Goal: Transaction & Acquisition: Book appointment/travel/reservation

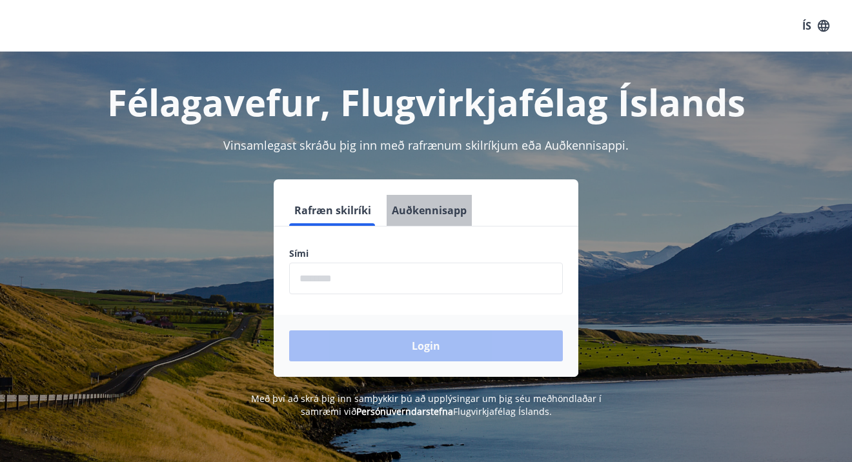
click at [437, 211] on button "Auðkennisapp" at bounding box center [429, 210] width 85 height 31
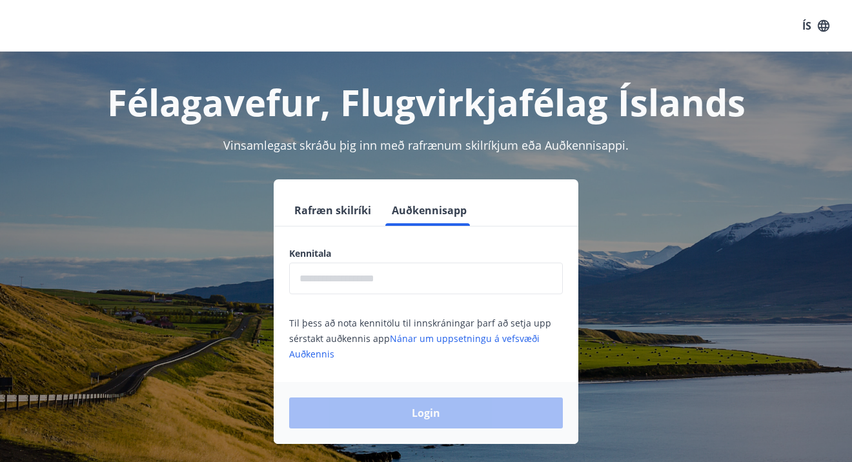
click at [359, 280] on input "text" at bounding box center [426, 279] width 274 height 32
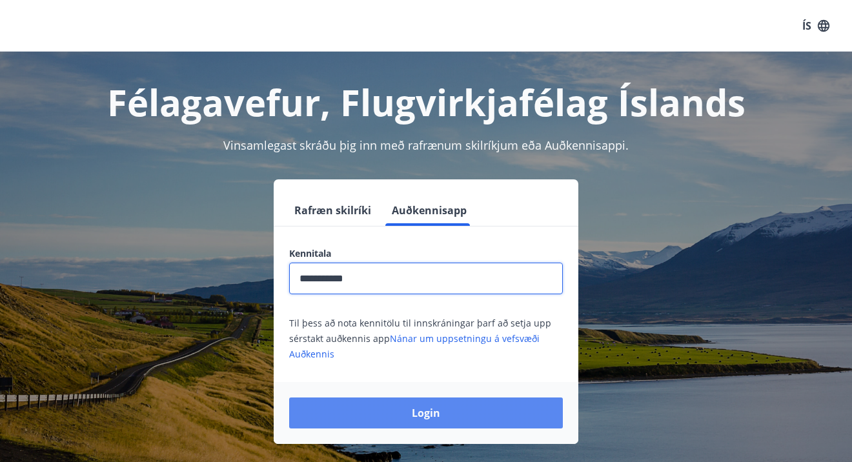
type input "**********"
click at [452, 415] on button "Login" at bounding box center [426, 413] width 274 height 31
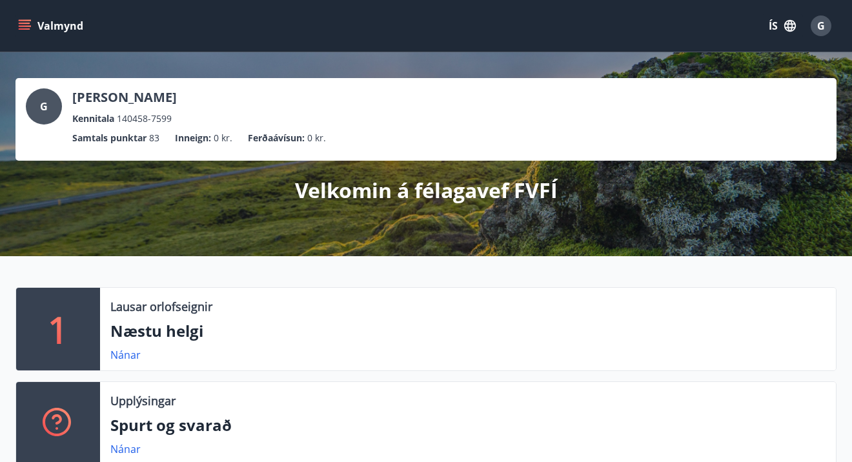
click at [71, 320] on div "1" at bounding box center [58, 329] width 84 height 83
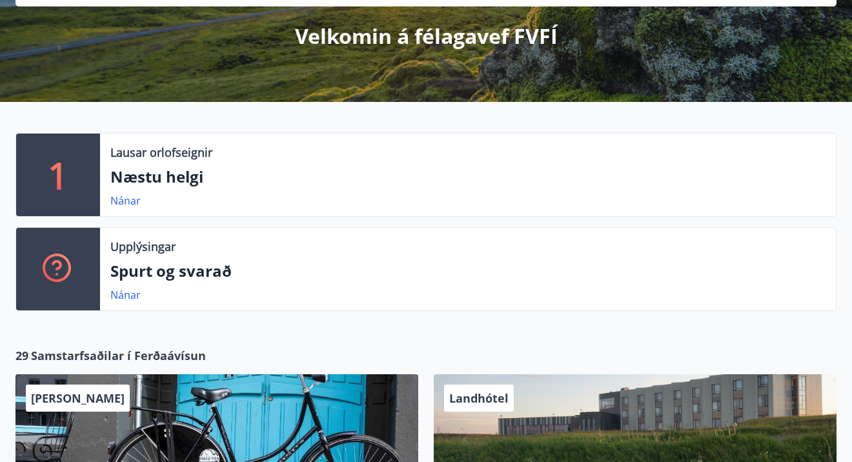
scroll to position [152, 0]
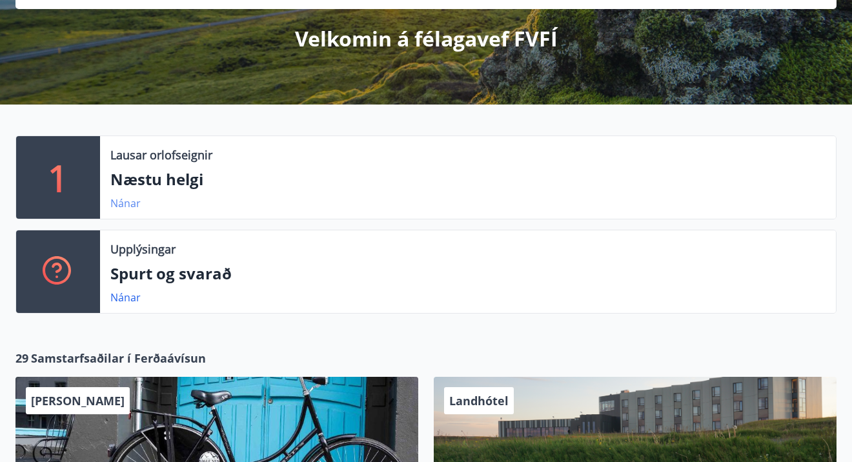
click at [127, 205] on link "Nánar" at bounding box center [125, 203] width 30 height 14
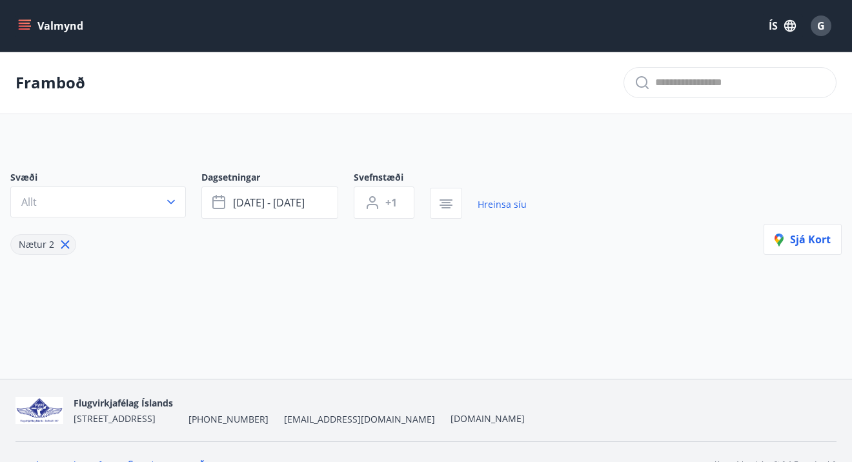
type input "*"
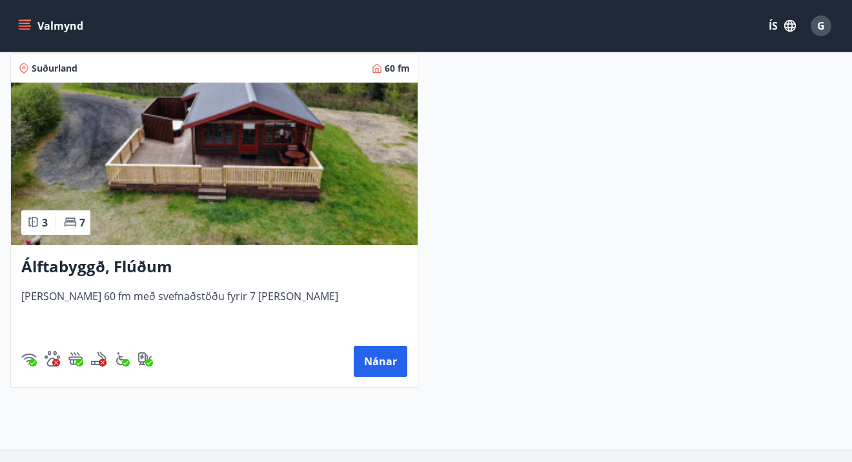
scroll to position [265, 0]
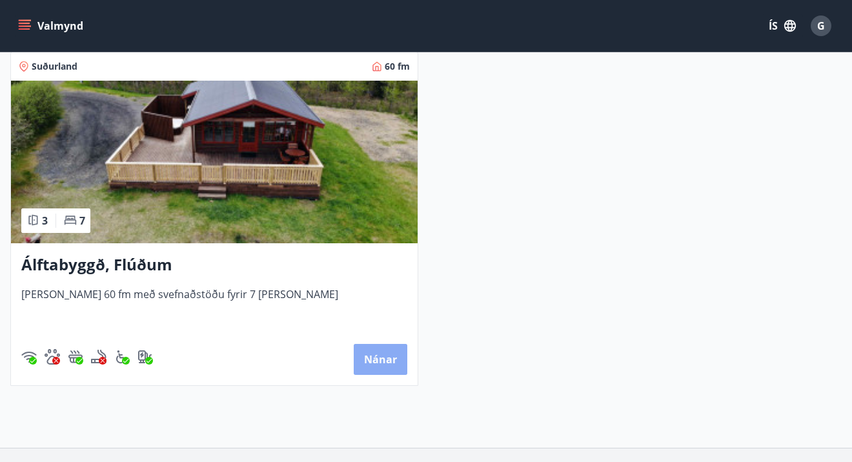
click at [376, 359] on button "Nánar" at bounding box center [381, 359] width 54 height 31
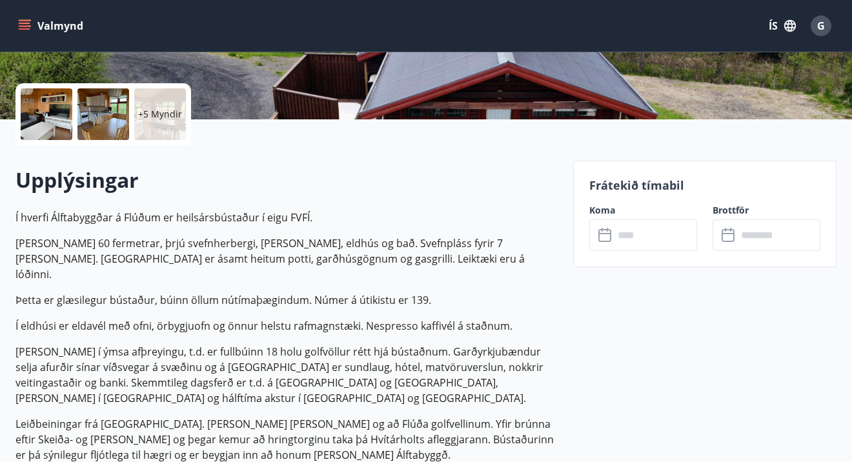
scroll to position [279, 0]
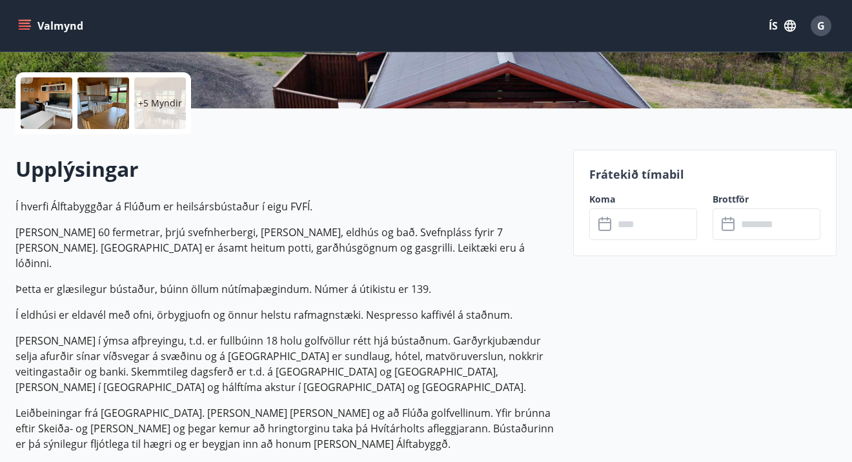
click at [155, 102] on p "+5 Myndir" at bounding box center [160, 103] width 44 height 13
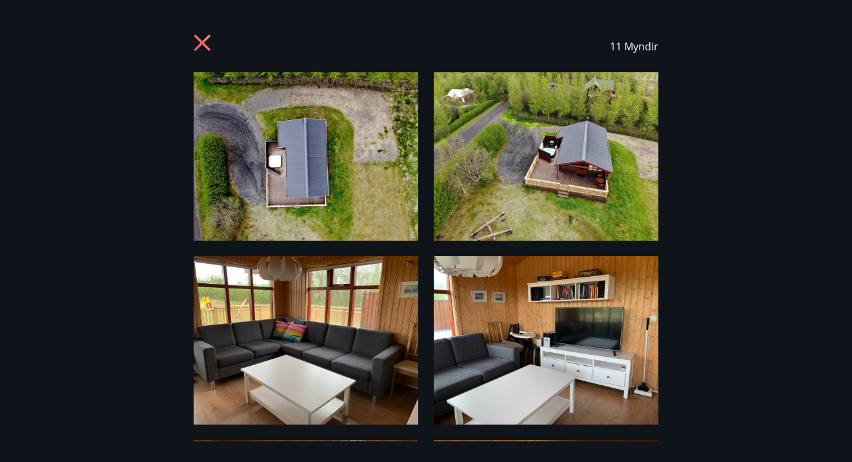
click at [329, 187] on img at bounding box center [306, 156] width 225 height 169
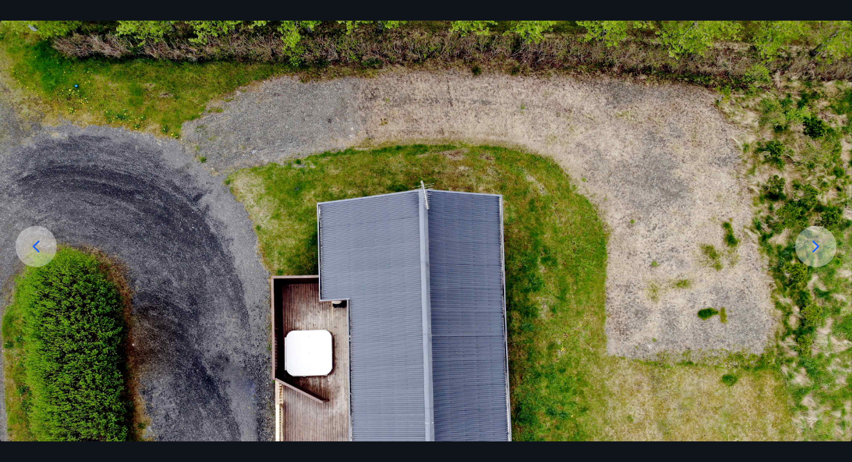
scroll to position [56, 0]
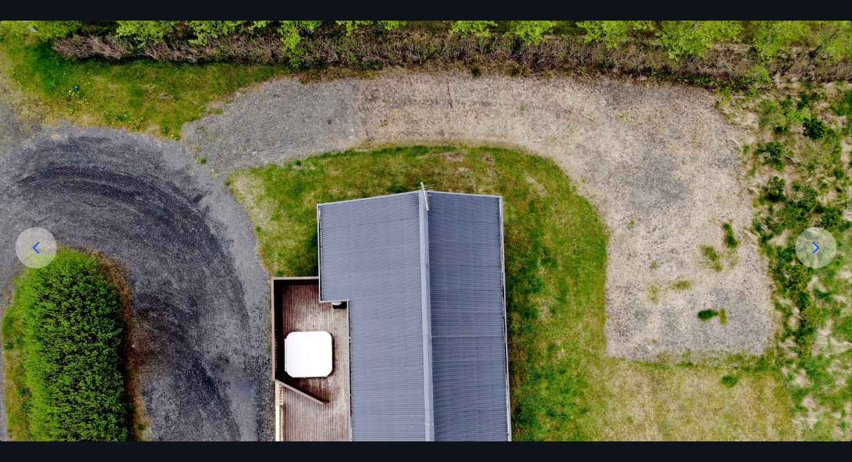
click at [815, 249] on icon at bounding box center [816, 248] width 21 height 21
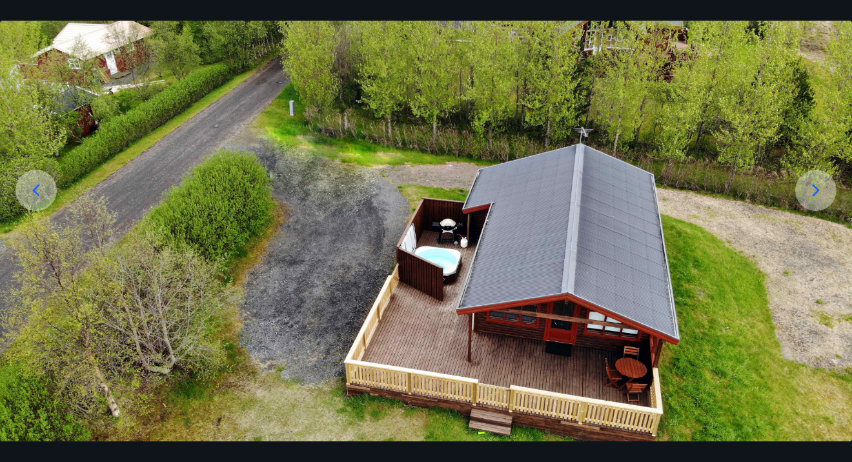
scroll to position [118, 0]
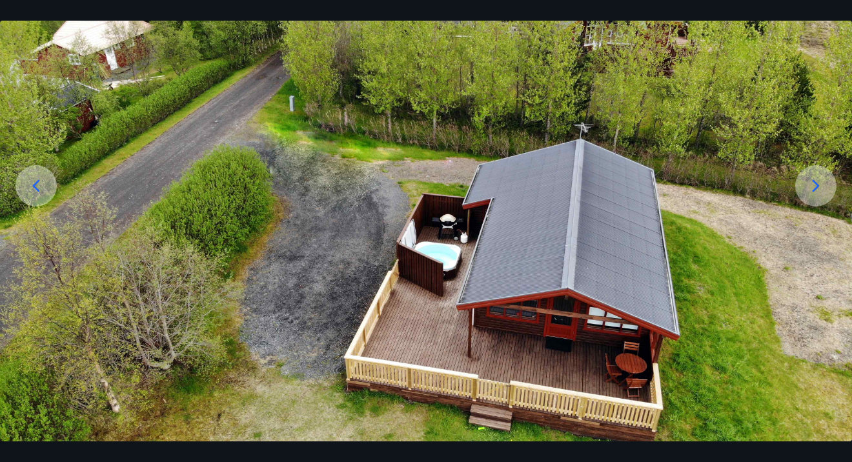
click at [819, 184] on icon at bounding box center [816, 186] width 21 height 21
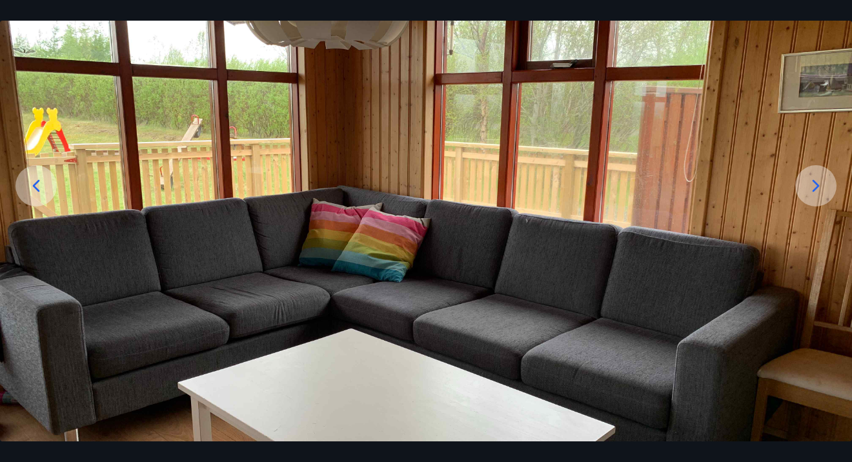
click at [819, 184] on icon at bounding box center [816, 186] width 21 height 21
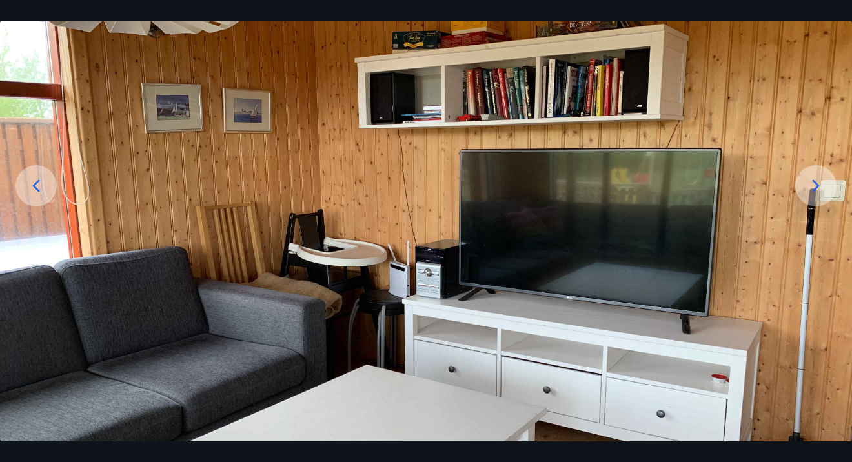
click at [819, 184] on icon at bounding box center [816, 186] width 21 height 21
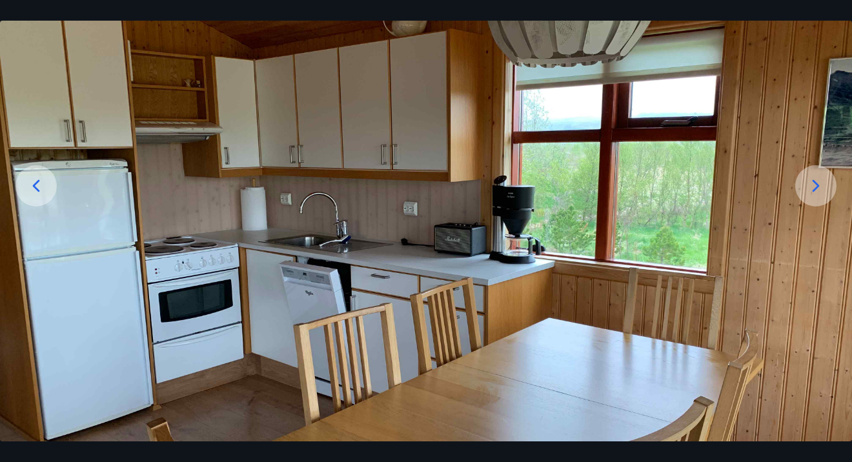
click at [819, 184] on icon at bounding box center [816, 186] width 21 height 21
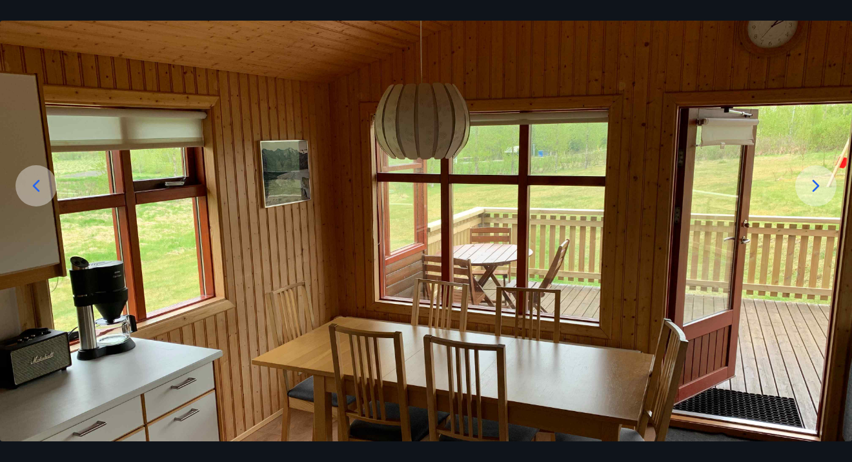
click at [819, 184] on icon at bounding box center [816, 186] width 21 height 21
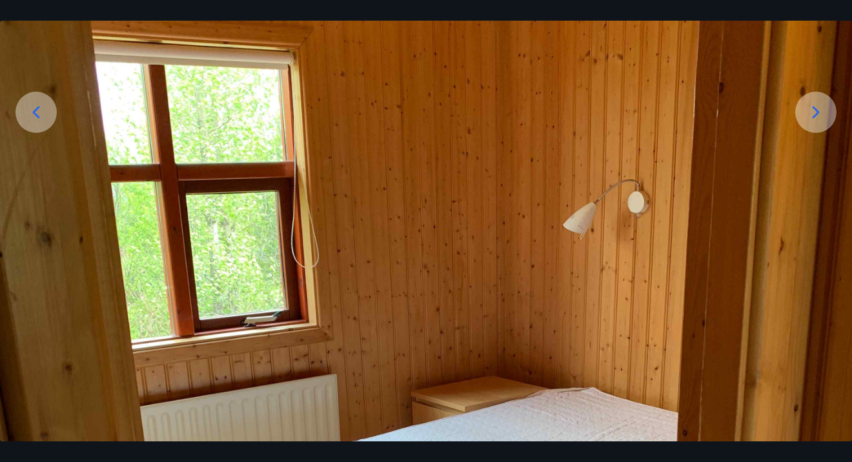
scroll to position [185, 0]
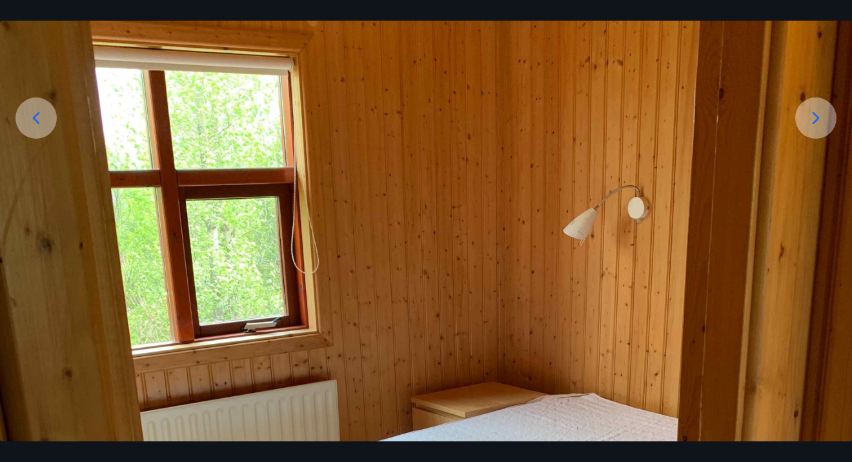
click at [820, 118] on icon at bounding box center [816, 118] width 21 height 21
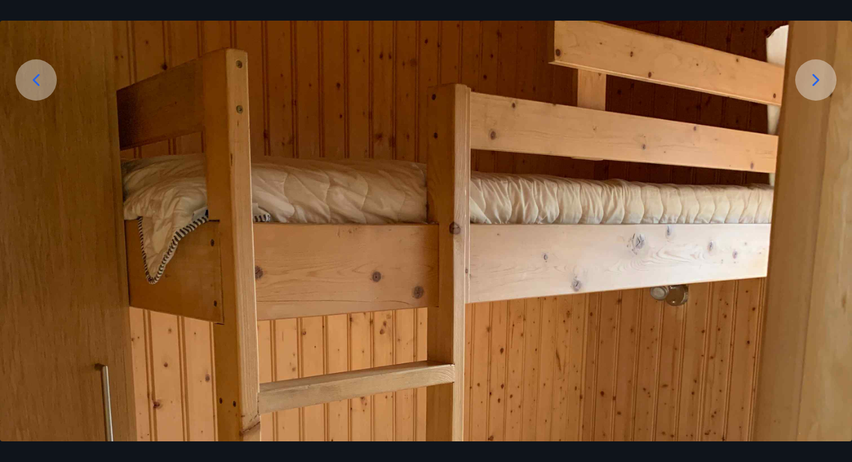
scroll to position [222, 0]
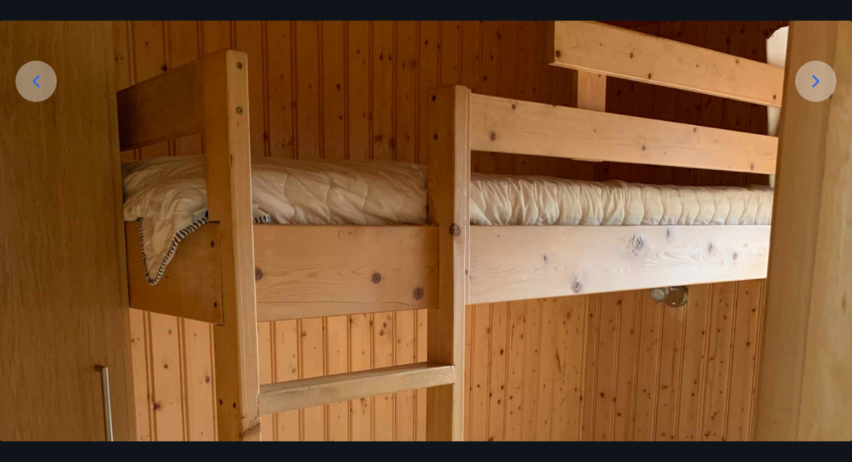
click at [816, 80] on icon at bounding box center [816, 81] width 21 height 21
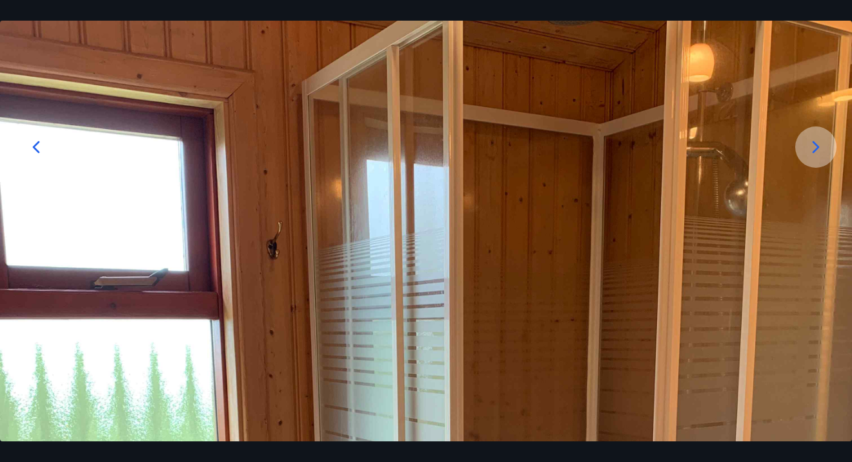
scroll to position [156, 0]
click at [815, 150] on icon at bounding box center [816, 148] width 21 height 21
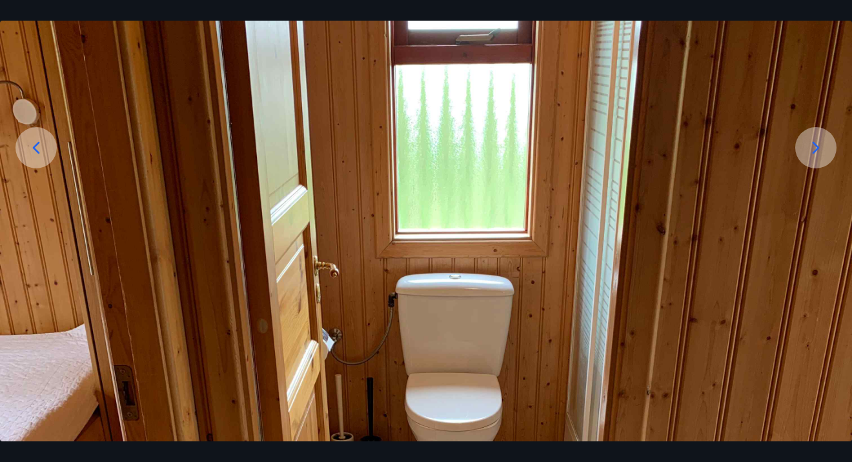
click at [815, 150] on icon at bounding box center [816, 148] width 21 height 21
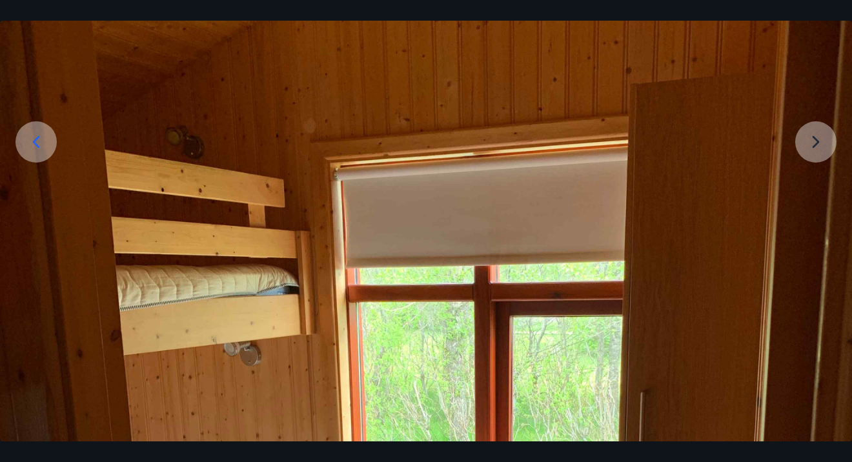
scroll to position [152, 0]
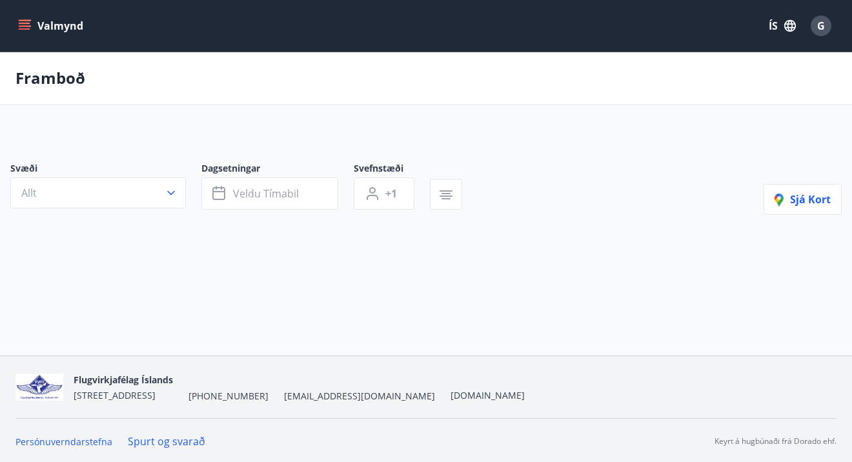
type input "*"
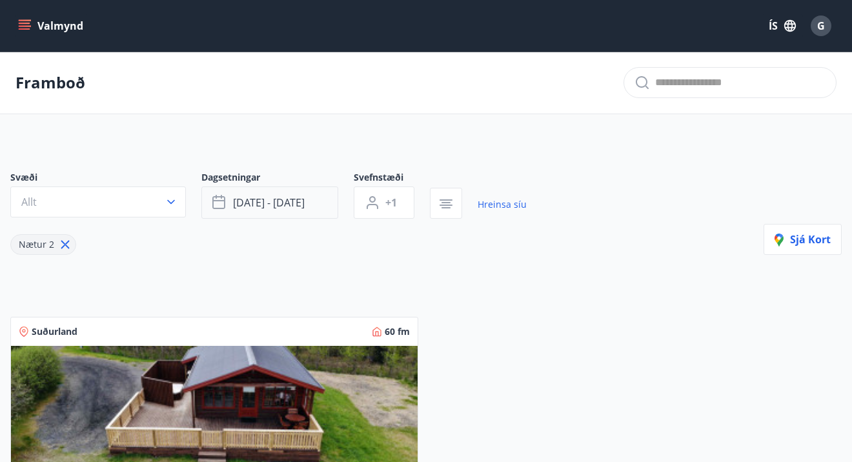
click at [223, 202] on icon "button" at bounding box center [219, 202] width 15 height 15
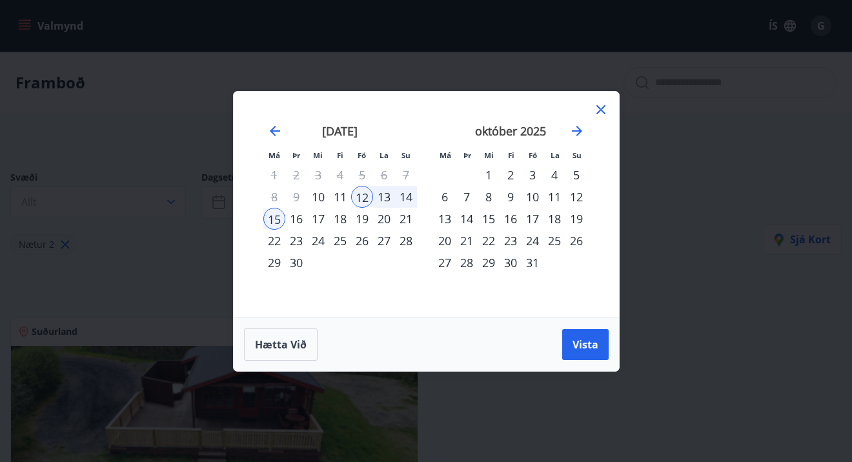
click at [362, 239] on div "26" at bounding box center [362, 241] width 22 height 22
drag, startPoint x: 362, startPoint y: 239, endPoint x: 412, endPoint y: 243, distance: 49.9
click at [412, 243] on tr "22 23 24 25 26 27 28" at bounding box center [340, 241] width 154 height 22
click at [385, 236] on div "27" at bounding box center [384, 241] width 22 height 22
click at [408, 241] on div "28" at bounding box center [406, 241] width 22 height 22
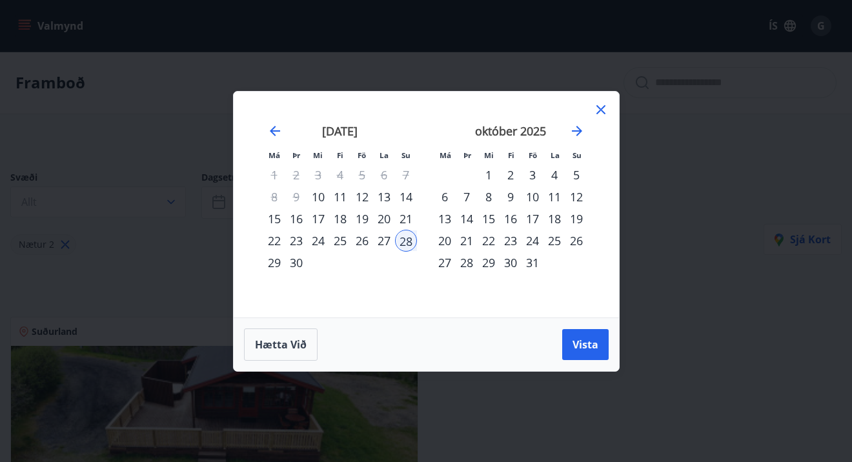
click at [364, 240] on div "26" at bounding box center [362, 241] width 22 height 22
click at [382, 240] on div "27" at bounding box center [384, 241] width 22 height 22
click at [407, 242] on div "28" at bounding box center [406, 241] width 22 height 22
click at [341, 243] on div "25" at bounding box center [340, 241] width 22 height 22
click at [360, 242] on div "26" at bounding box center [362, 241] width 22 height 22
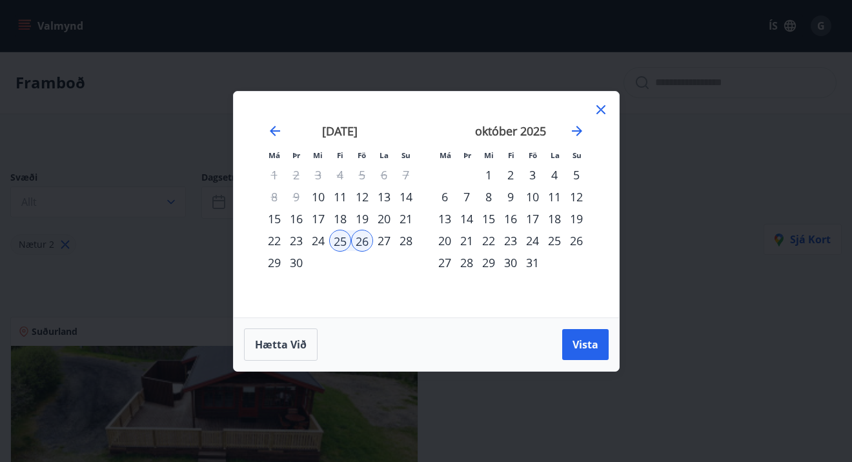
click at [385, 239] on div "27" at bounding box center [384, 241] width 22 height 22
click at [363, 242] on div "26" at bounding box center [362, 241] width 22 height 22
click at [589, 346] on span "Vista" at bounding box center [586, 345] width 26 height 14
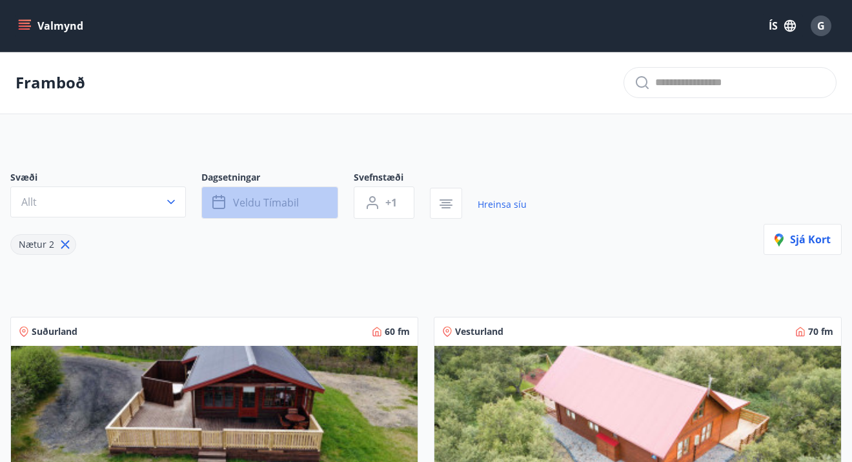
click at [255, 205] on span "Veldu tímabil" at bounding box center [266, 203] width 66 height 14
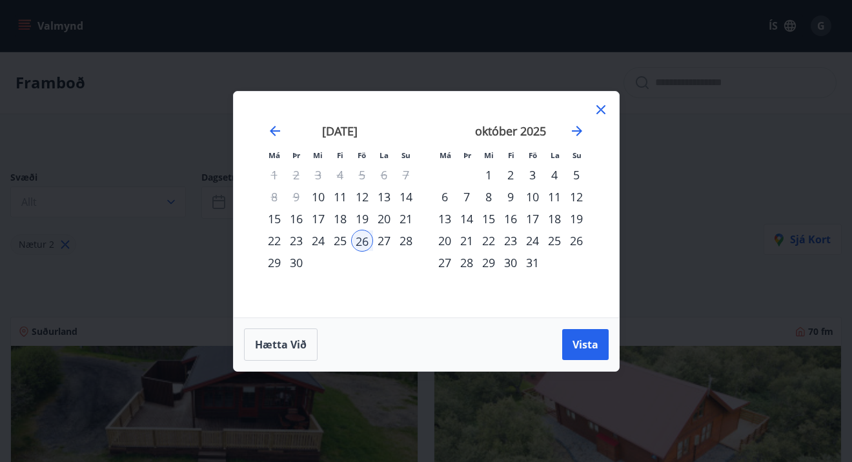
click at [384, 242] on div "27" at bounding box center [384, 241] width 22 height 22
click at [588, 345] on span "Vista" at bounding box center [586, 345] width 26 height 14
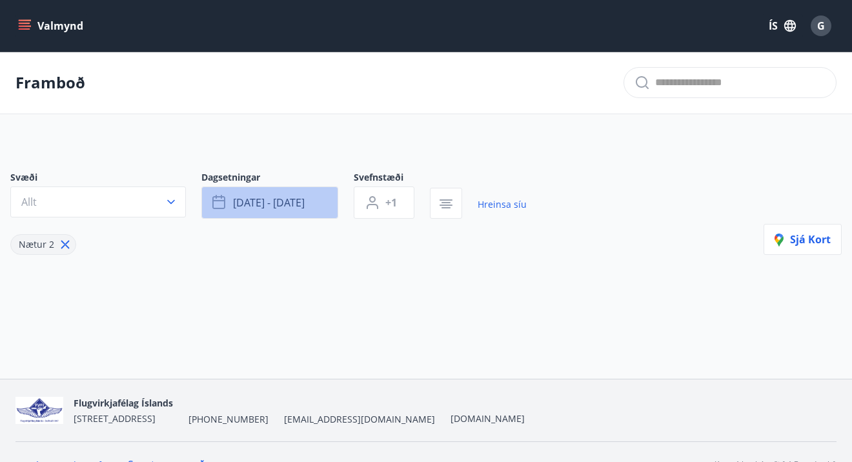
click at [223, 201] on icon "button" at bounding box center [218, 200] width 13 height 1
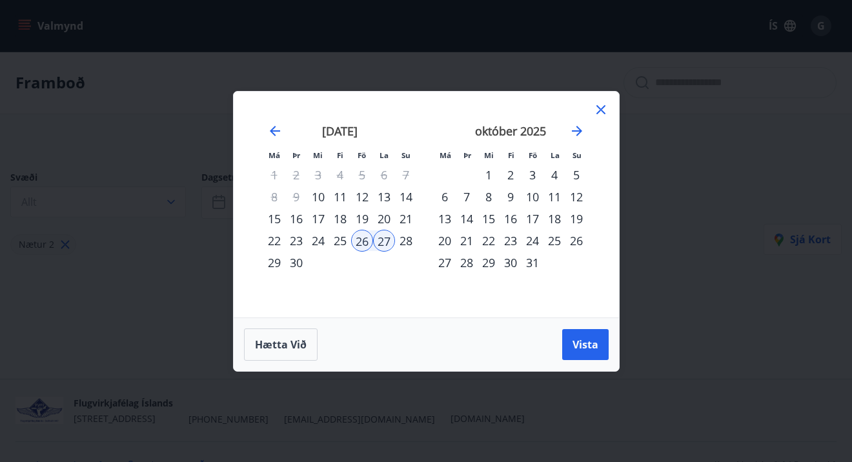
click at [407, 241] on div "28" at bounding box center [406, 241] width 22 height 22
click at [276, 264] on div "29" at bounding box center [274, 263] width 22 height 22
click at [297, 262] on div "30" at bounding box center [296, 263] width 22 height 22
drag, startPoint x: 364, startPoint y: 241, endPoint x: 417, endPoint y: 241, distance: 52.3
click at [417, 241] on tr "22 23 24 25 26 27 28" at bounding box center [340, 241] width 154 height 22
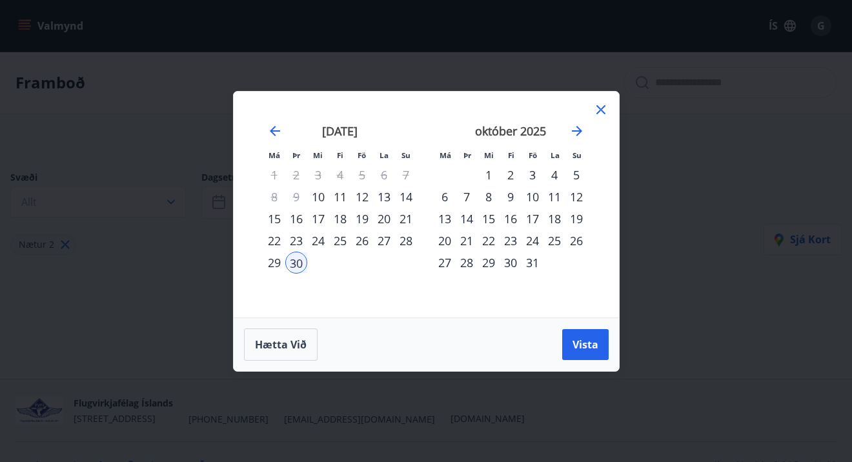
click at [385, 263] on td "Calendar" at bounding box center [384, 263] width 22 height 22
click at [360, 241] on div "26" at bounding box center [362, 241] width 22 height 22
drag, startPoint x: 360, startPoint y: 241, endPoint x: 411, endPoint y: 242, distance: 51.0
click at [411, 242] on tr "22 23 24 25 26 27 28" at bounding box center [340, 241] width 154 height 22
click at [601, 107] on icon at bounding box center [600, 109] width 15 height 15
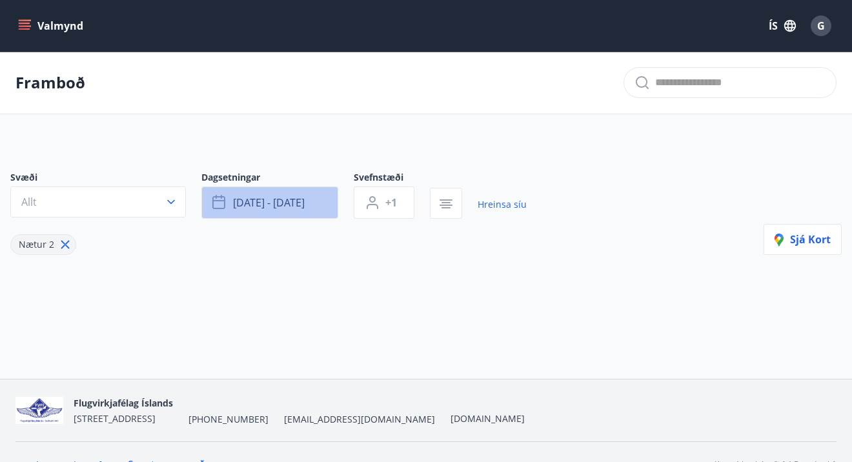
click at [225, 205] on icon "button" at bounding box center [218, 202] width 13 height 13
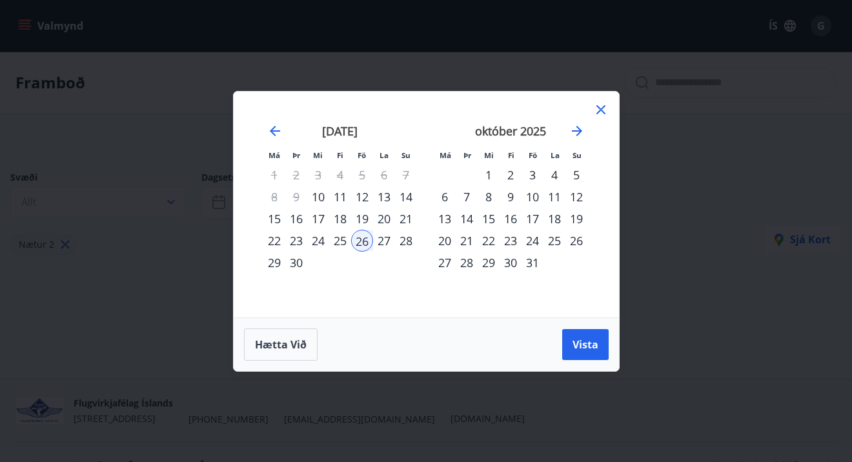
click at [405, 242] on div "28" at bounding box center [406, 241] width 22 height 22
click at [275, 262] on div "29" at bounding box center [274, 263] width 22 height 22
click at [364, 241] on div "26" at bounding box center [362, 241] width 22 height 22
click at [406, 242] on div "28" at bounding box center [406, 241] width 22 height 22
click at [405, 236] on div "28" at bounding box center [406, 241] width 22 height 22
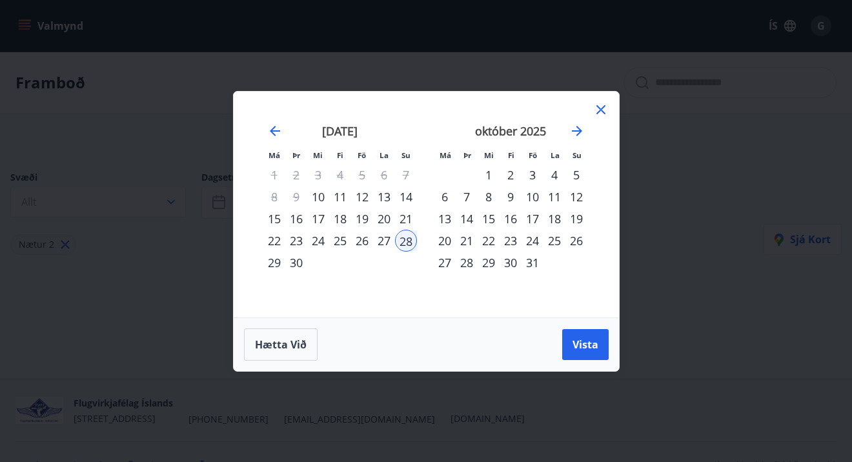
click at [274, 263] on div "29" at bounding box center [274, 263] width 22 height 22
click at [363, 242] on div "26" at bounding box center [362, 241] width 22 height 22
click at [581, 347] on span "Vista" at bounding box center [586, 345] width 26 height 14
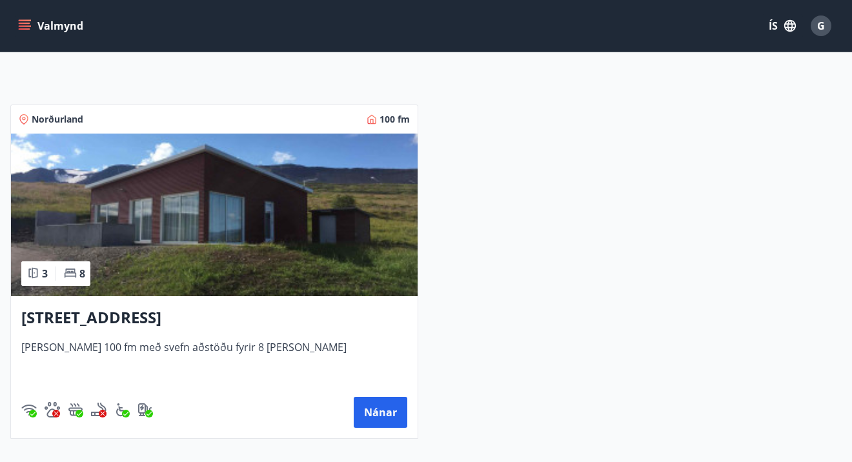
scroll to position [211, 0]
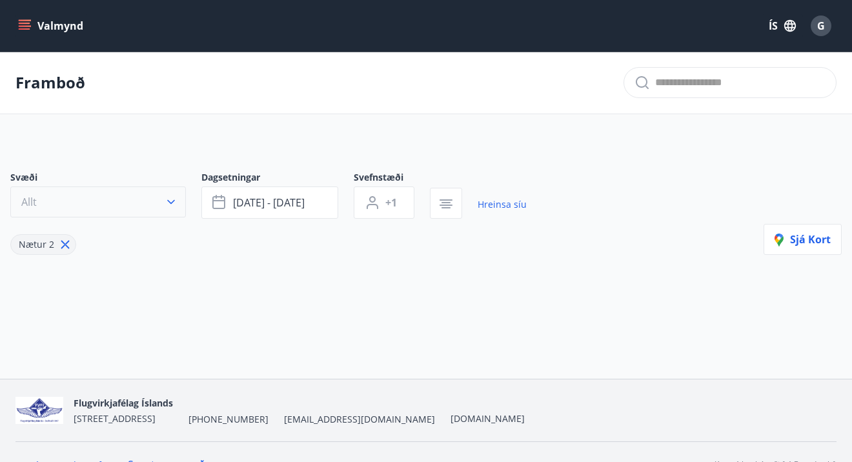
click at [173, 201] on icon "button" at bounding box center [171, 202] width 8 height 5
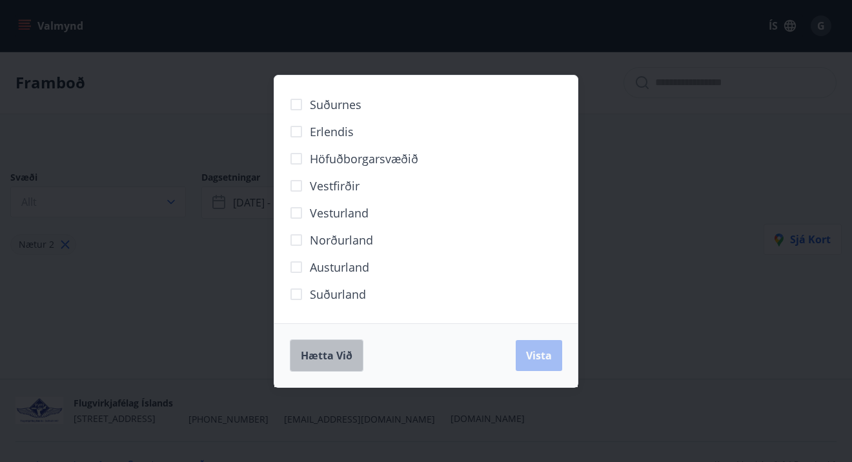
click at [329, 356] on span "Hætta við" at bounding box center [327, 356] width 52 height 14
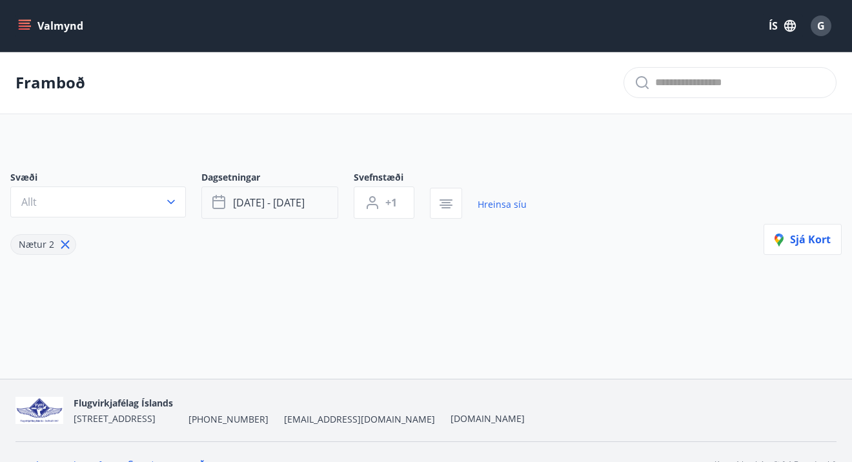
click at [221, 201] on icon "button" at bounding box center [218, 200] width 13 height 1
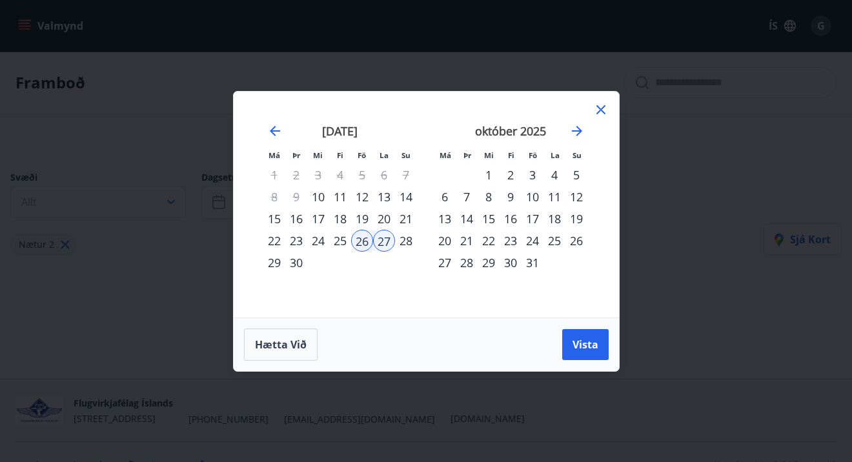
click at [363, 218] on div "19" at bounding box center [362, 219] width 22 height 22
click at [277, 240] on div "22" at bounding box center [274, 241] width 22 height 22
click at [590, 346] on span "Vista" at bounding box center [586, 345] width 26 height 14
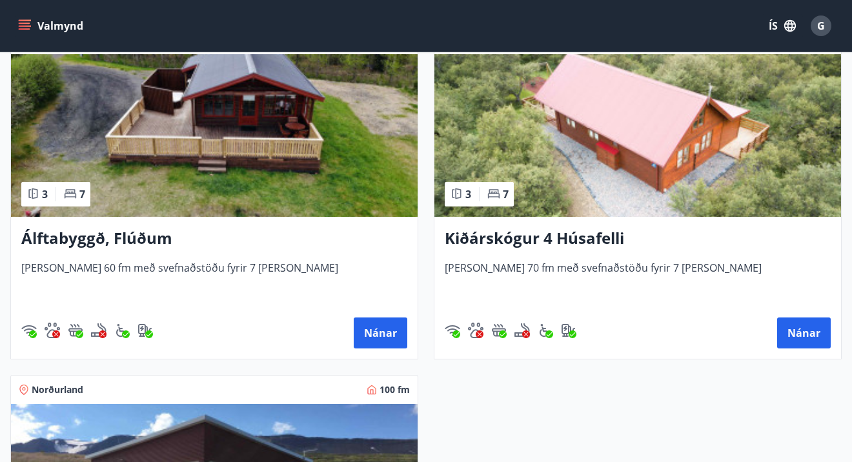
scroll to position [294, 0]
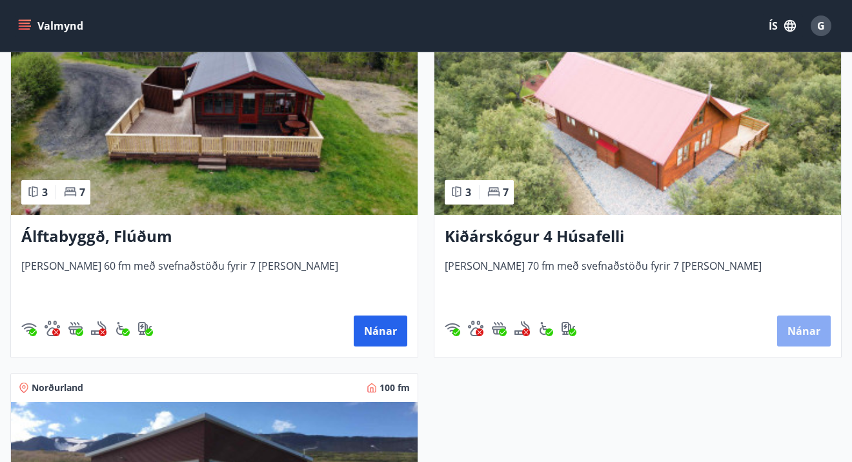
click at [804, 329] on button "Nánar" at bounding box center [804, 331] width 54 height 31
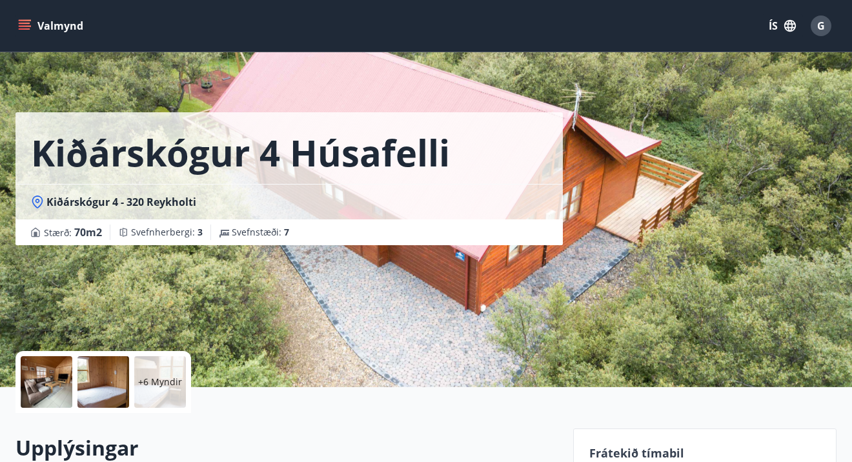
scroll to position [10, 0]
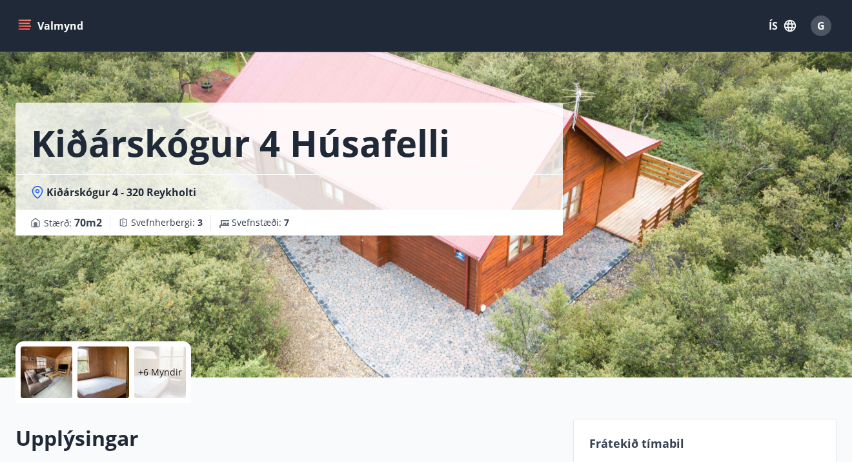
click at [166, 369] on p "+6 Myndir" at bounding box center [160, 372] width 44 height 13
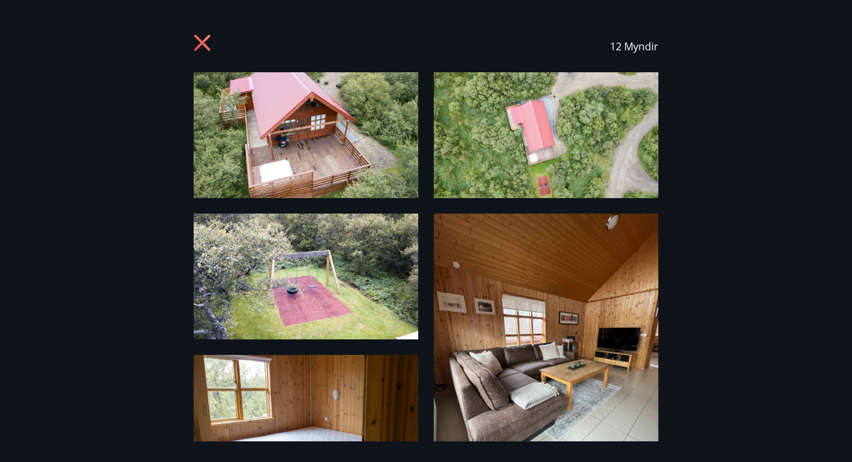
click at [301, 138] on img at bounding box center [306, 135] width 225 height 126
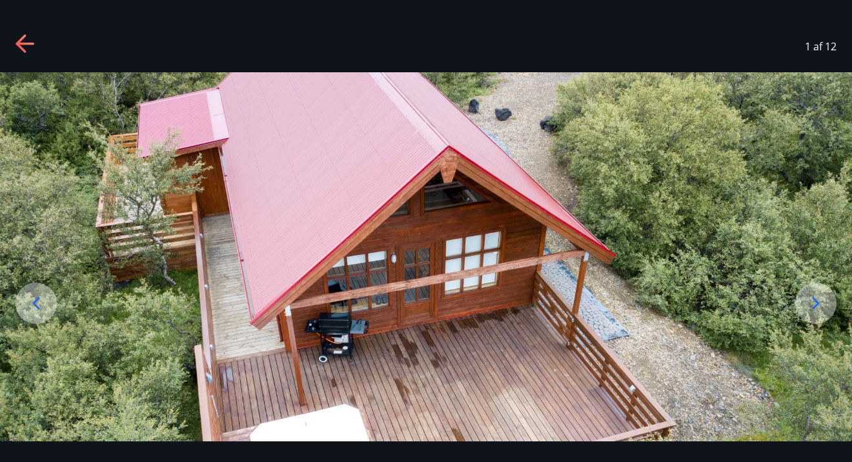
click at [820, 298] on icon at bounding box center [816, 303] width 21 height 21
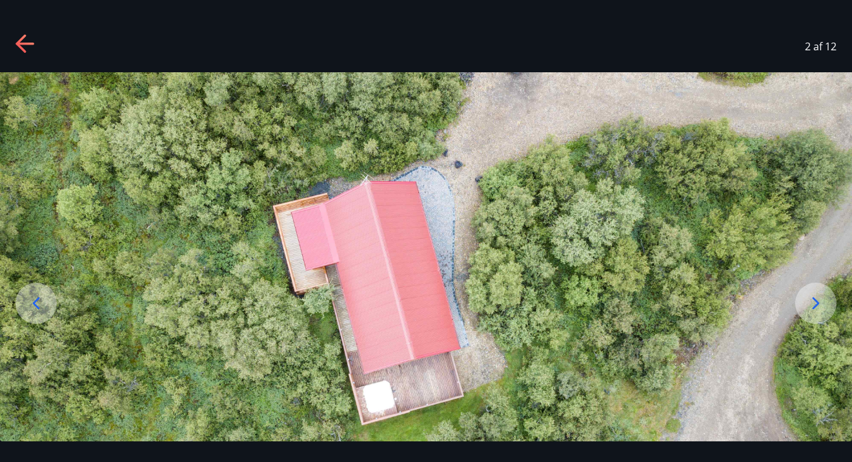
click at [820, 298] on icon at bounding box center [816, 303] width 21 height 21
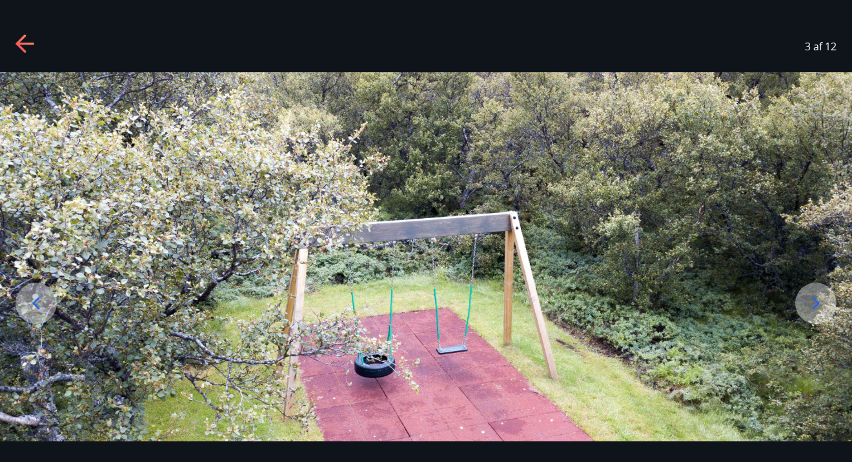
click at [820, 298] on icon at bounding box center [816, 303] width 21 height 21
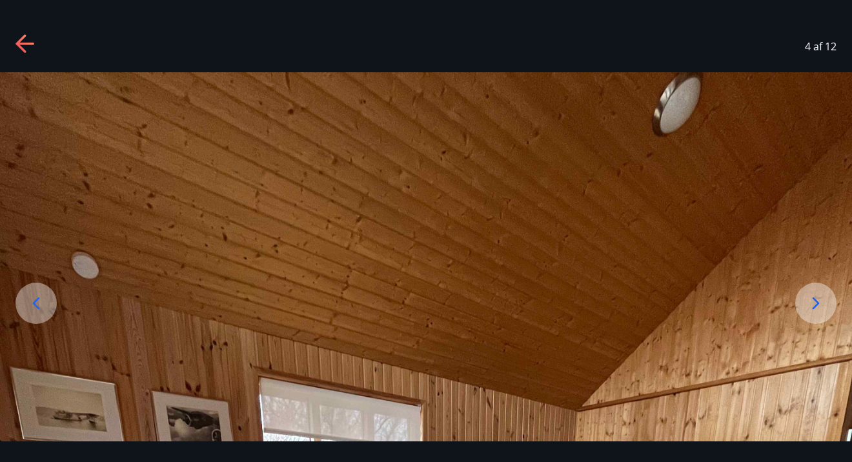
click at [820, 298] on icon at bounding box center [816, 303] width 21 height 21
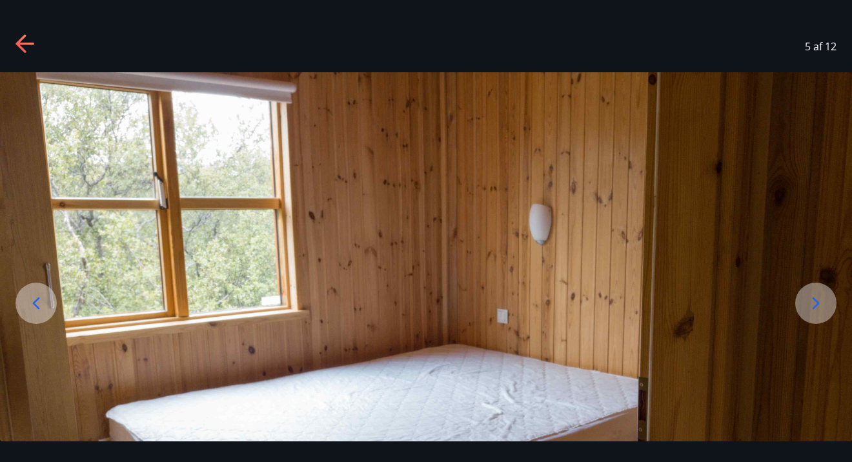
click at [820, 298] on icon at bounding box center [816, 303] width 21 height 21
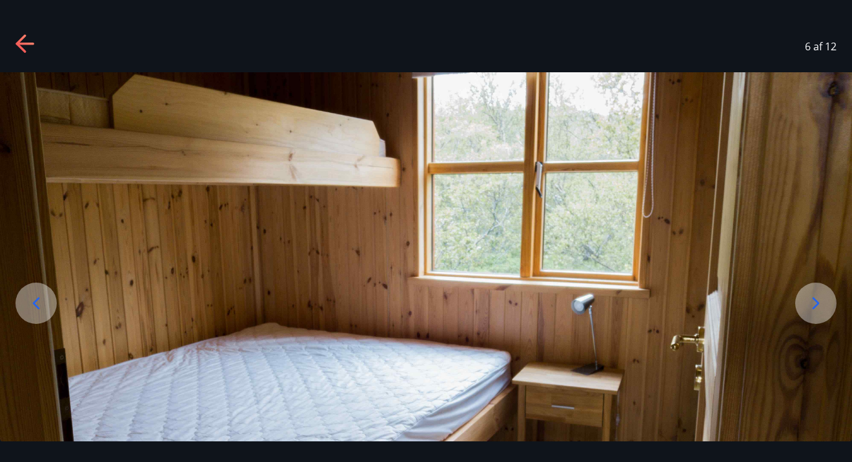
click at [820, 298] on icon at bounding box center [816, 303] width 21 height 21
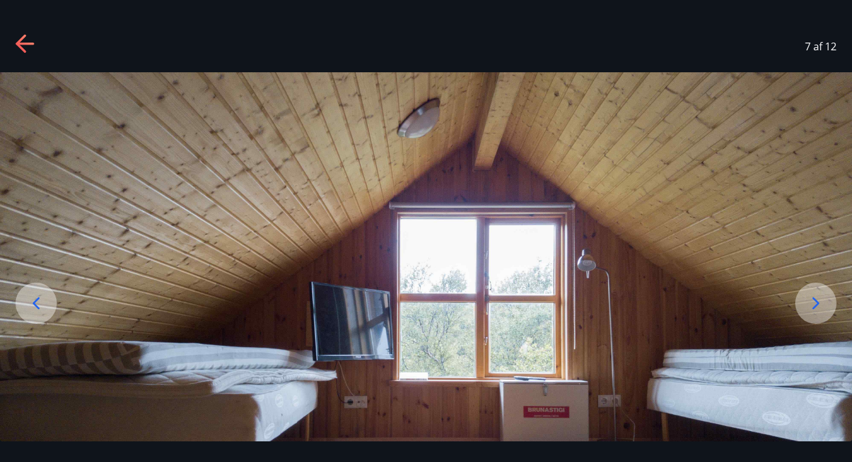
click at [820, 298] on icon at bounding box center [816, 303] width 21 height 21
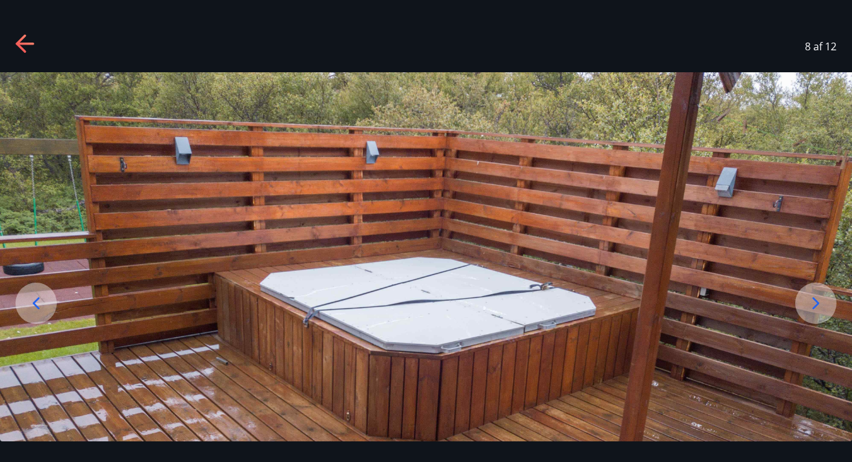
click at [820, 298] on icon at bounding box center [816, 303] width 21 height 21
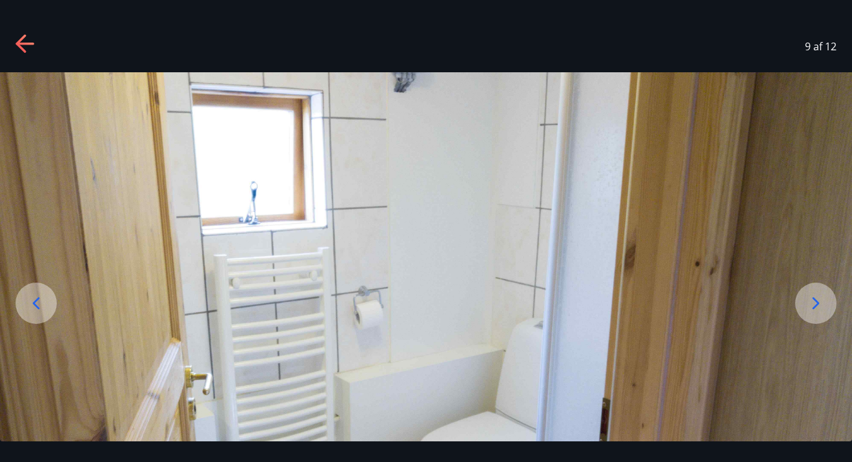
click at [820, 298] on icon at bounding box center [816, 303] width 21 height 21
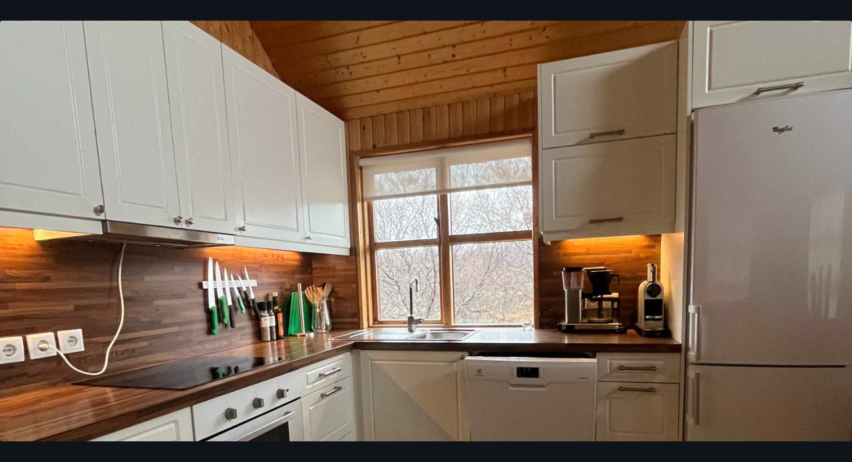
scroll to position [263, 0]
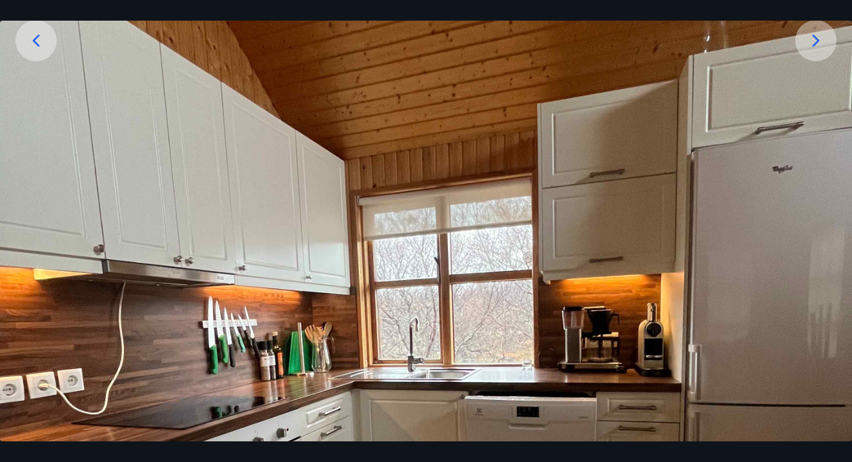
click at [811, 41] on icon at bounding box center [816, 40] width 21 height 21
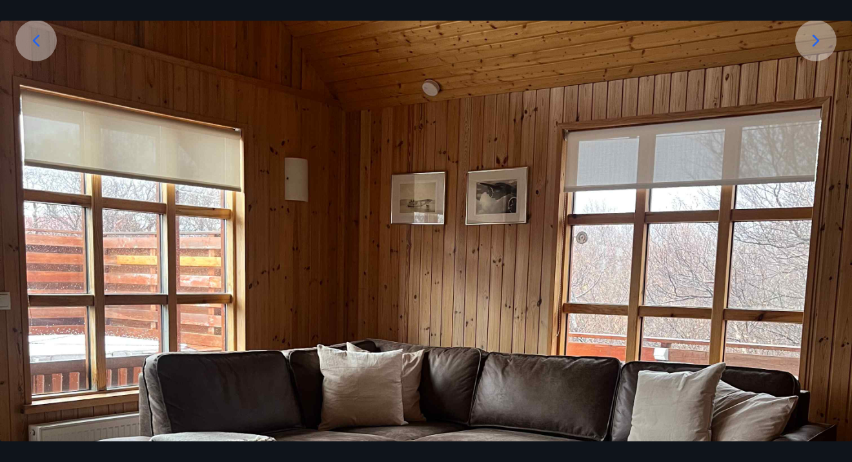
click at [818, 40] on icon at bounding box center [816, 41] width 7 height 12
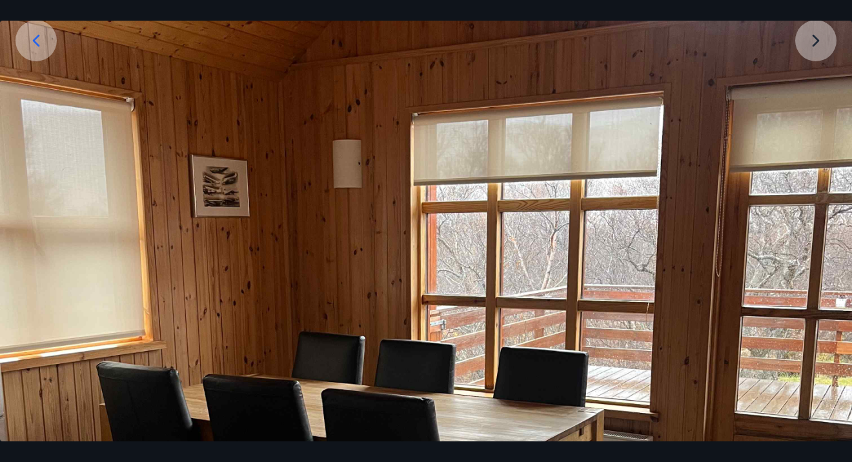
click at [233, 207] on img at bounding box center [426, 378] width 852 height 1137
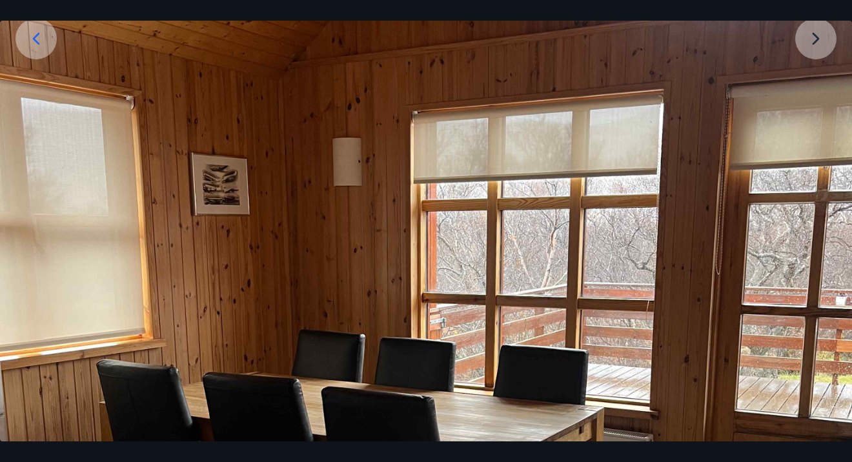
scroll to position [245, 0]
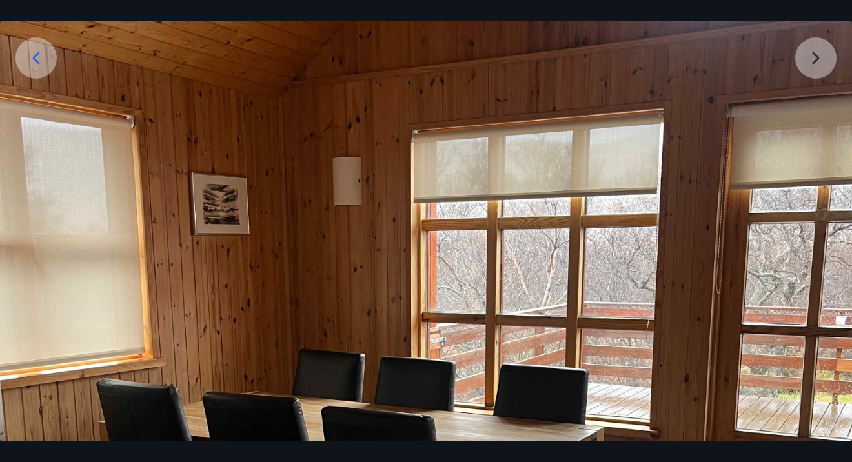
click at [815, 61] on img at bounding box center [426, 395] width 852 height 1137
click at [811, 62] on img at bounding box center [426, 395] width 852 height 1137
click at [37, 63] on icon at bounding box center [36, 58] width 21 height 21
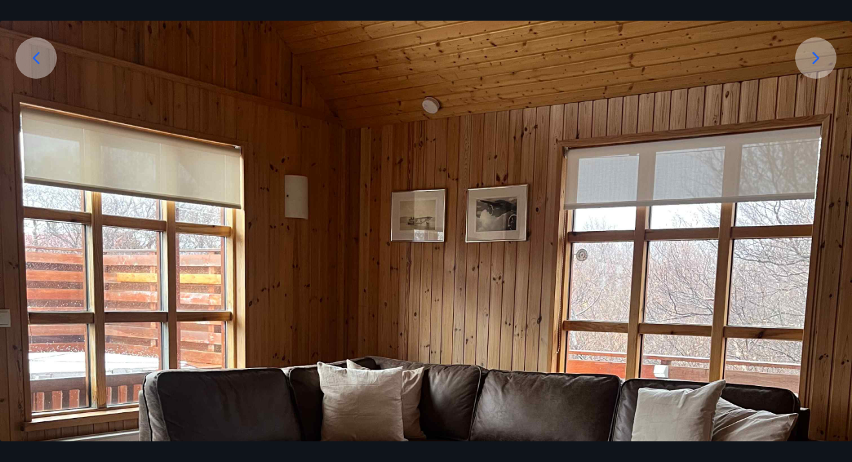
click at [39, 59] on icon at bounding box center [36, 58] width 21 height 21
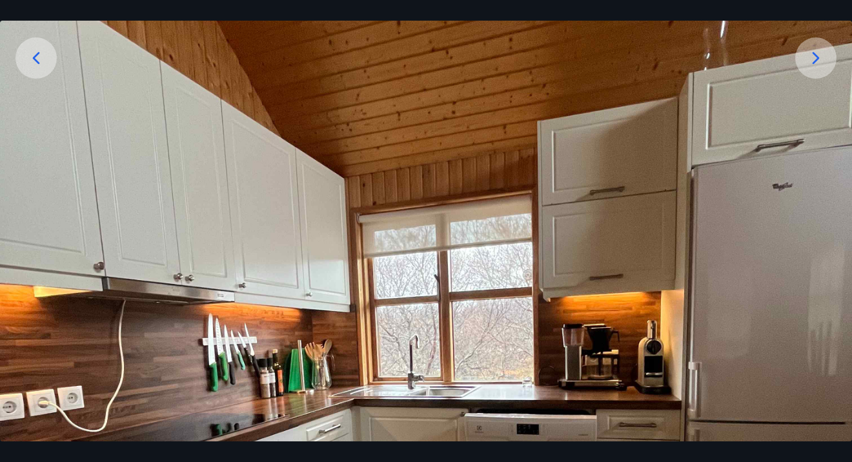
click at [39, 59] on icon at bounding box center [36, 58] width 21 height 21
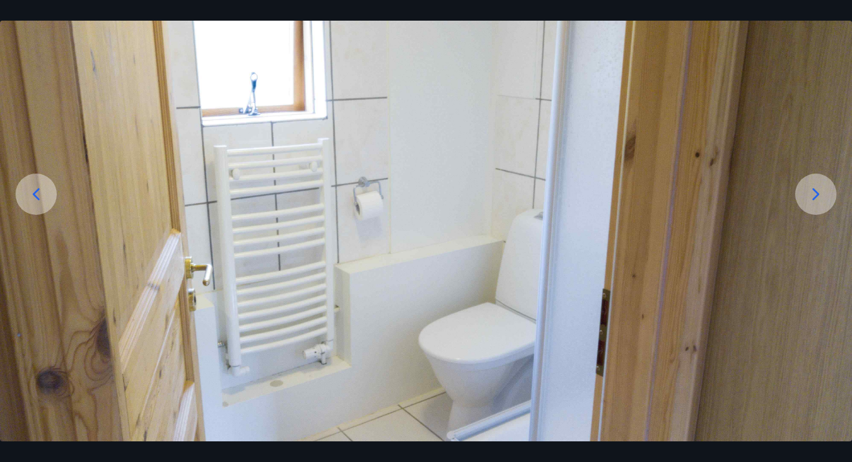
scroll to position [109, 0]
click at [39, 59] on img at bounding box center [426, 202] width 852 height 478
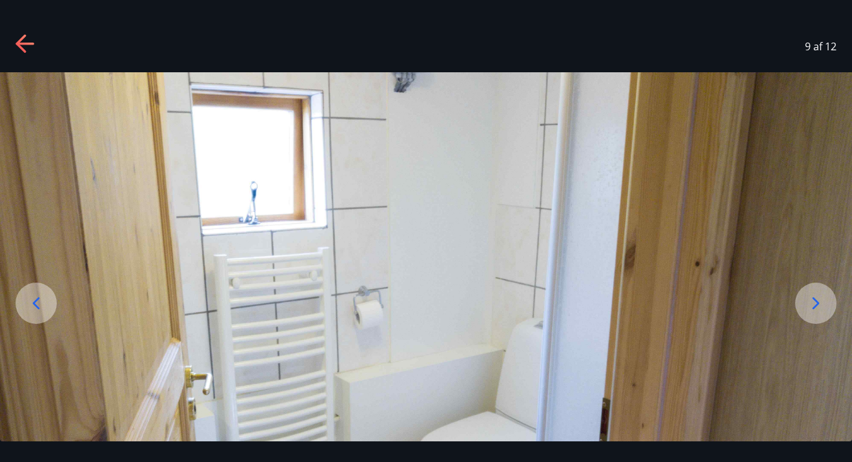
scroll to position [0, 0]
click at [24, 43] on icon at bounding box center [24, 44] width 18 height 3
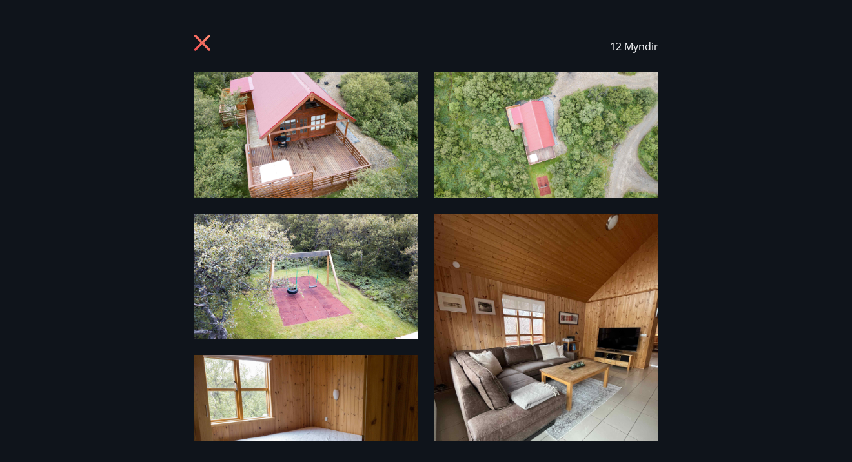
click at [202, 44] on icon at bounding box center [202, 42] width 3 height 3
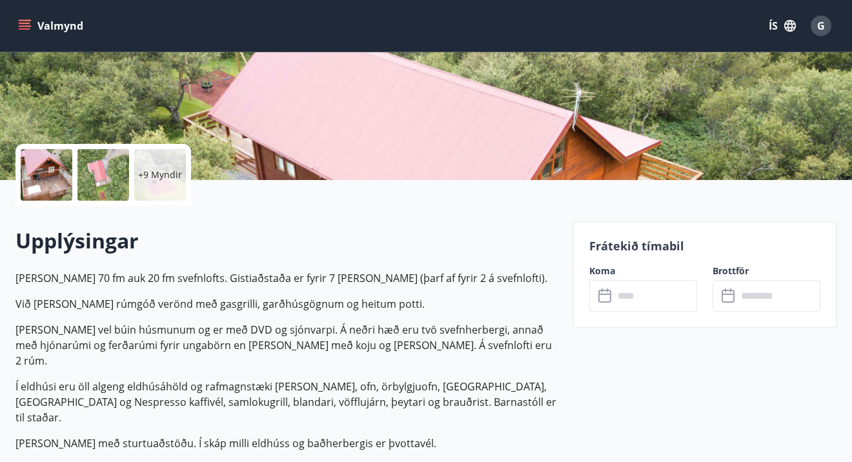
scroll to position [209, 0]
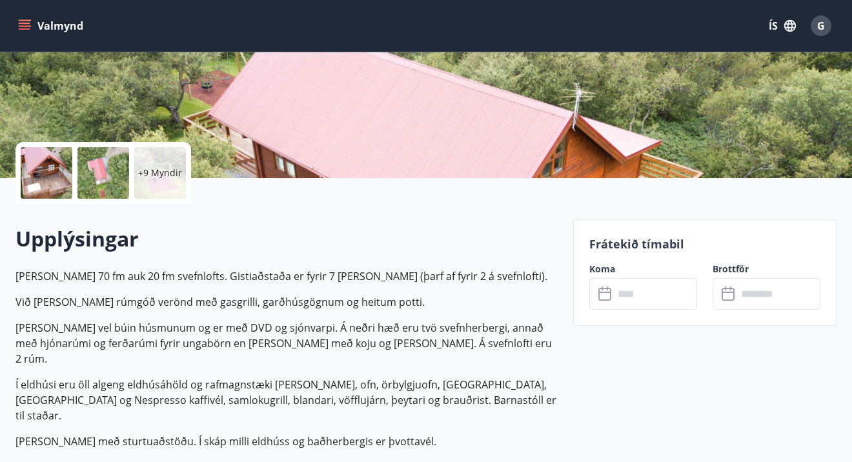
click at [607, 300] on icon at bounding box center [605, 294] width 13 height 13
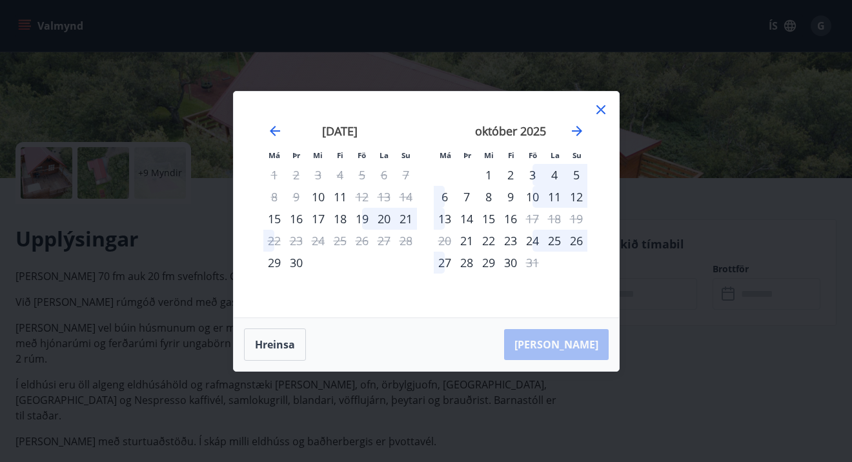
click at [364, 220] on div "19" at bounding box center [362, 219] width 22 height 22
click at [387, 221] on div "20" at bounding box center [384, 219] width 22 height 22
click at [283, 342] on button "Hreinsa" at bounding box center [275, 345] width 62 height 32
click at [279, 344] on button "Hreinsa" at bounding box center [275, 345] width 62 height 32
click at [362, 221] on div "19" at bounding box center [362, 219] width 22 height 22
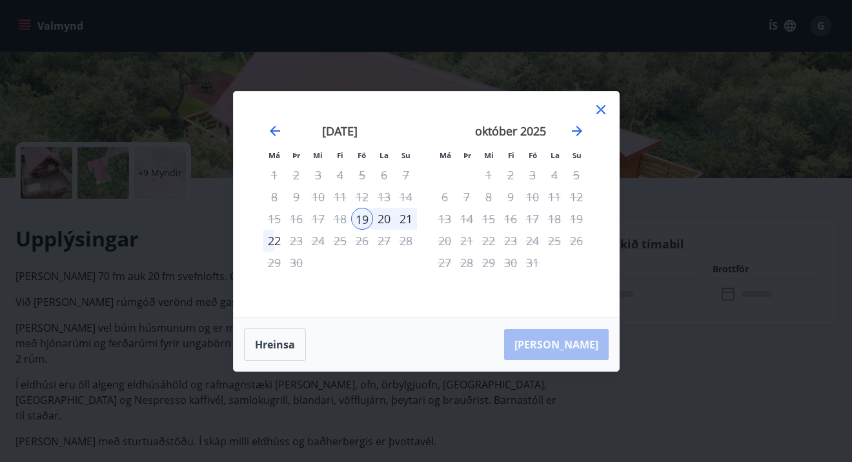
drag, startPoint x: 389, startPoint y: 218, endPoint x: 400, endPoint y: 216, distance: 11.7
click at [390, 217] on div "20" at bounding box center [384, 219] width 22 height 22
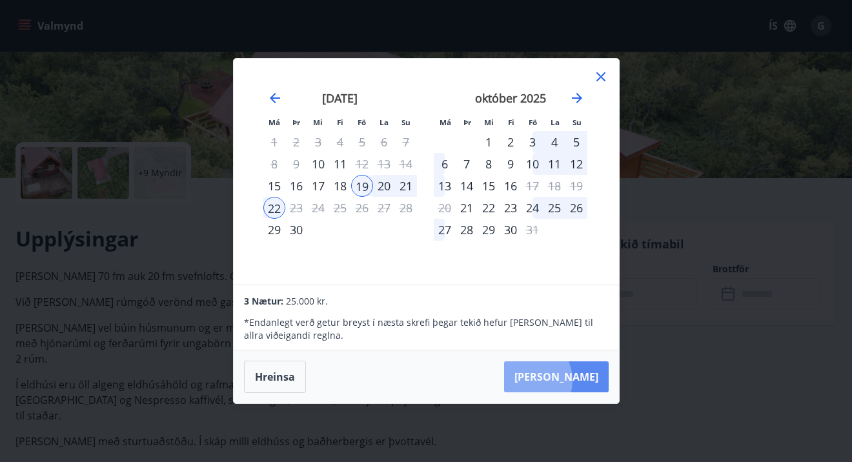
click at [569, 380] on button "Taka Frá" at bounding box center [556, 377] width 105 height 31
click at [403, 185] on div "21" at bounding box center [406, 186] width 22 height 22
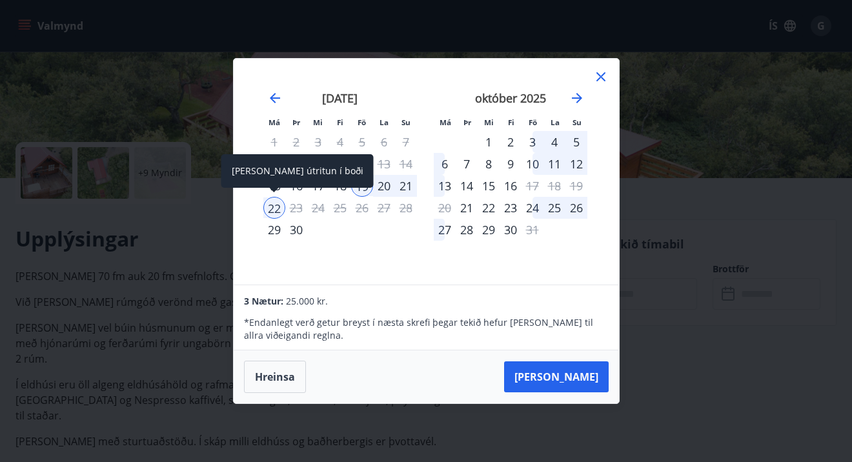
click at [274, 207] on div "22" at bounding box center [274, 208] width 22 height 22
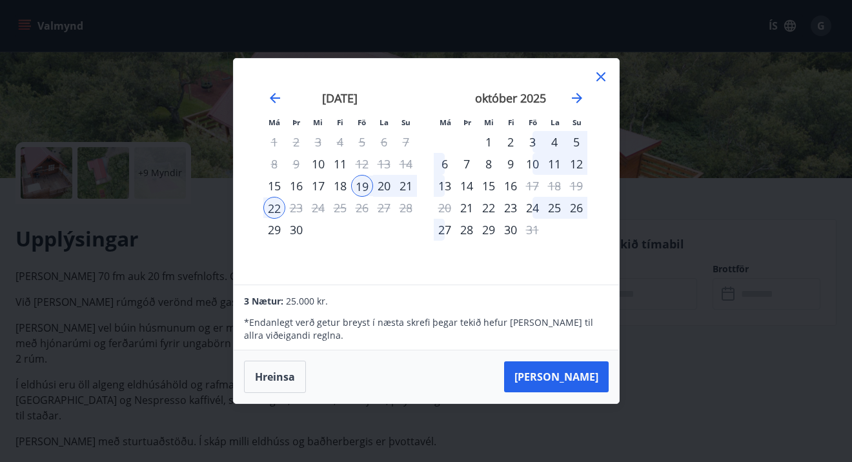
click at [406, 185] on div "21" at bounding box center [406, 186] width 22 height 22
click at [362, 185] on div "19" at bounding box center [362, 186] width 22 height 22
click at [271, 376] on button "Hreinsa" at bounding box center [275, 377] width 62 height 32
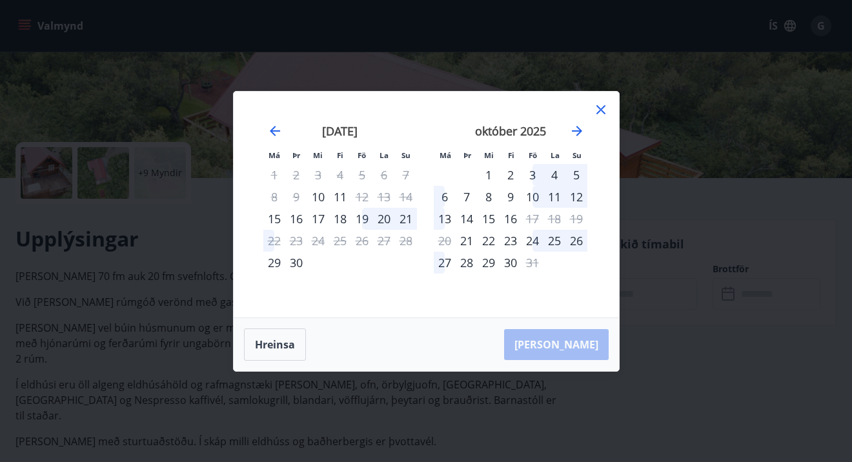
click at [533, 174] on div "3" at bounding box center [533, 175] width 22 height 22
click at [445, 196] on div "6" at bounding box center [445, 197] width 22 height 22
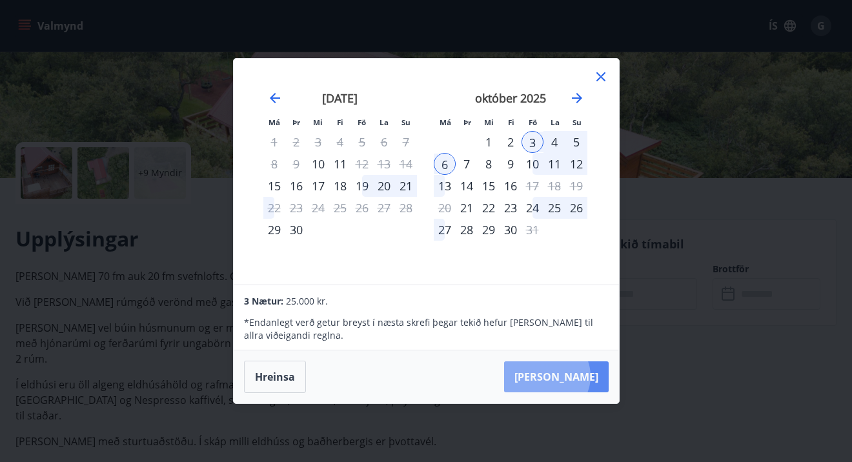
click at [586, 376] on button "Taka Frá" at bounding box center [556, 377] width 105 height 31
click at [278, 379] on button "Hreinsa" at bounding box center [275, 377] width 62 height 32
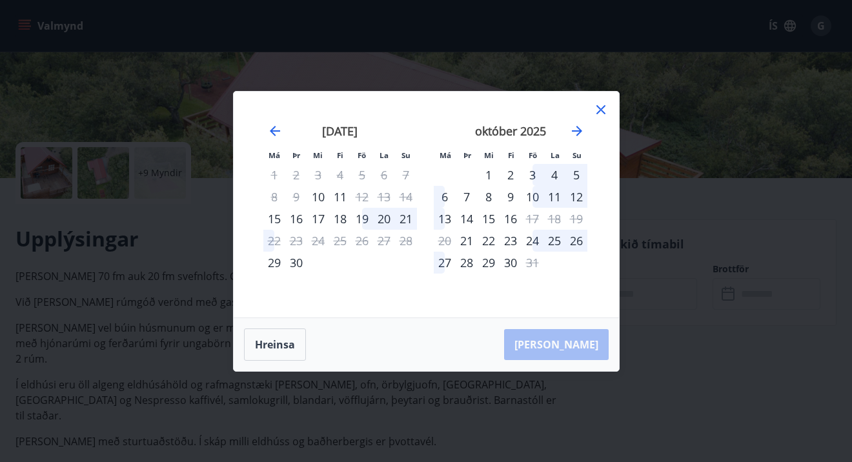
click at [533, 174] on div "3" at bounding box center [533, 175] width 22 height 22
click at [444, 197] on div "6" at bounding box center [445, 197] width 22 height 22
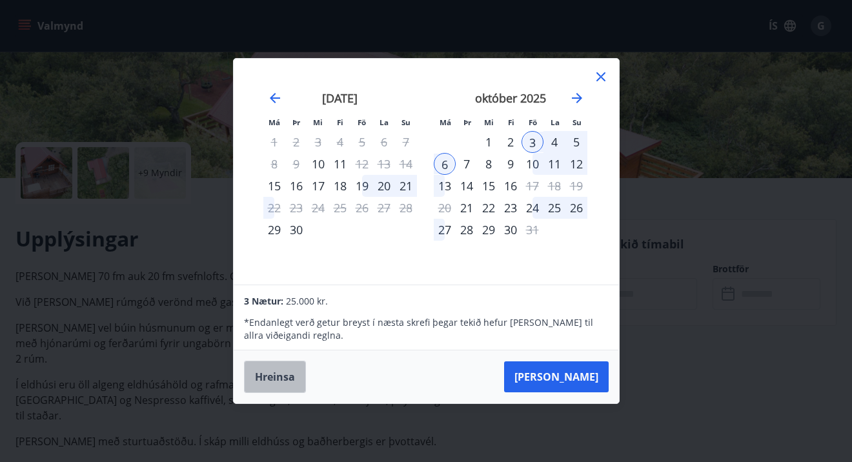
click at [283, 375] on button "Hreinsa" at bounding box center [275, 377] width 62 height 32
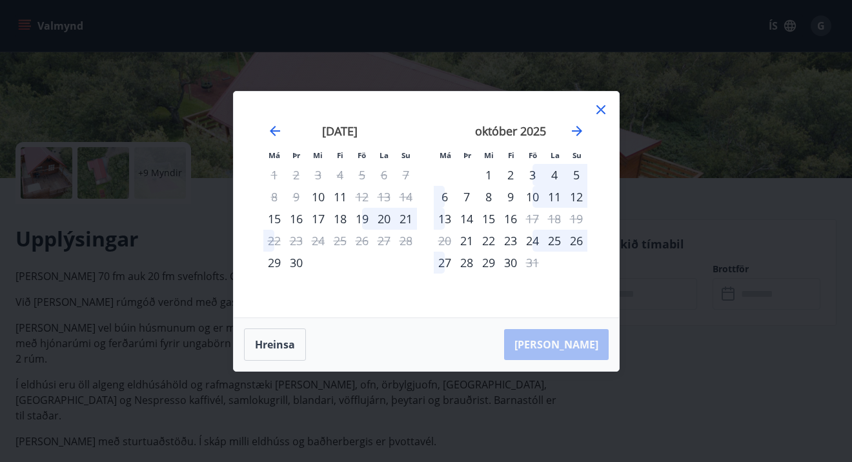
click at [366, 223] on div "19" at bounding box center [362, 219] width 22 height 22
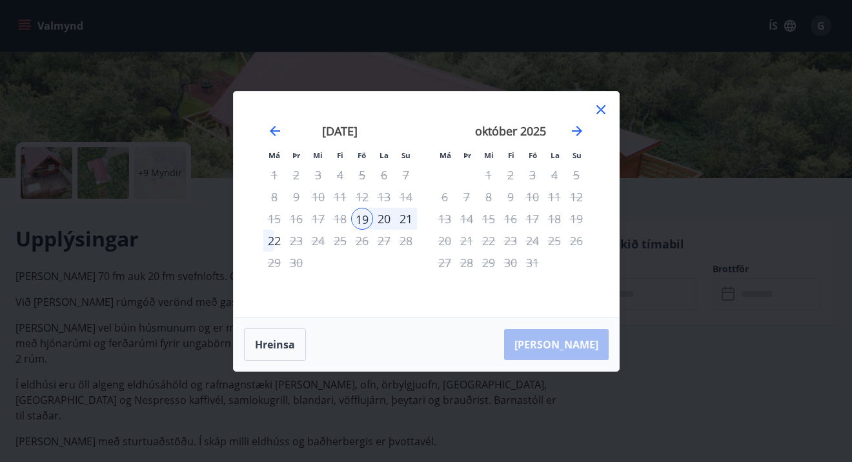
click at [386, 220] on div "20" at bounding box center [384, 219] width 22 height 22
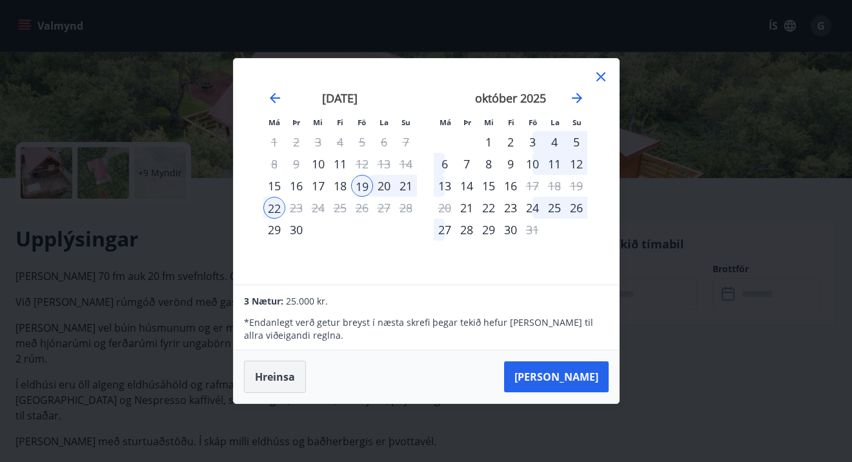
click at [280, 378] on button "Hreinsa" at bounding box center [275, 377] width 62 height 32
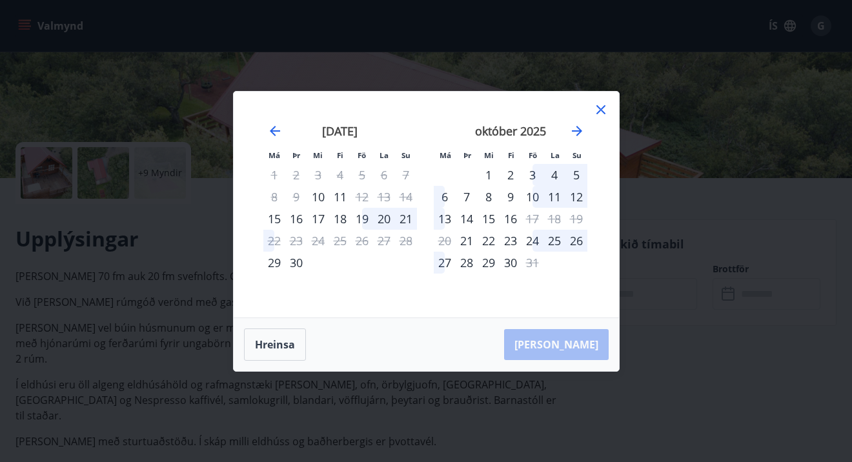
click at [361, 220] on div "19" at bounding box center [362, 219] width 22 height 22
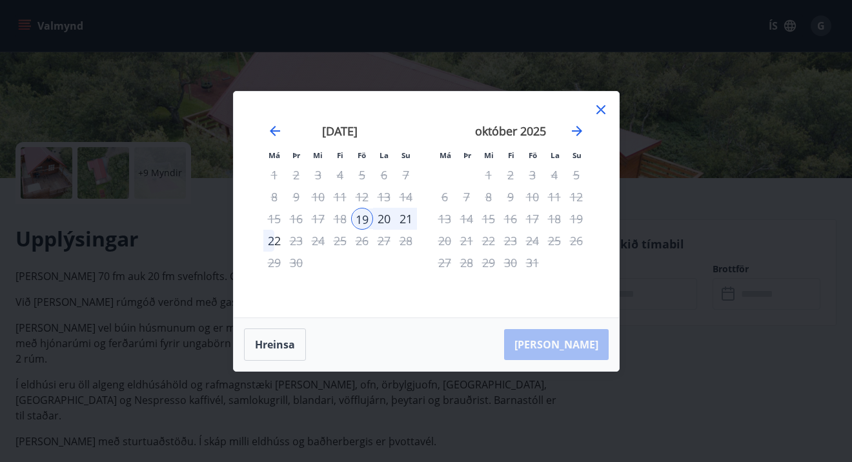
click at [409, 218] on div "21" at bounding box center [406, 219] width 22 height 22
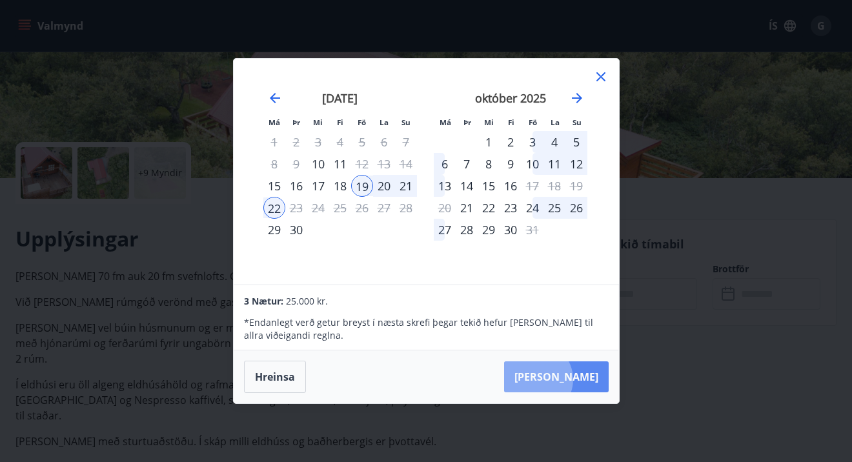
click at [575, 380] on button "Taka Frá" at bounding box center [556, 377] width 105 height 31
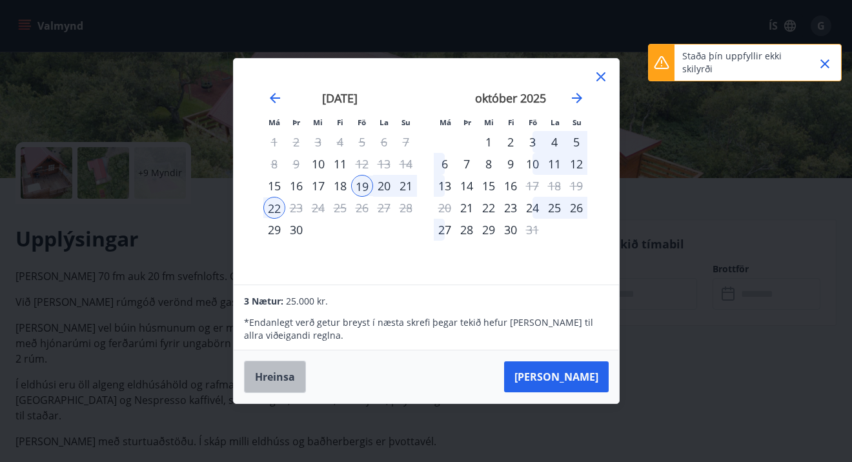
click at [290, 376] on button "Hreinsa" at bounding box center [275, 377] width 62 height 32
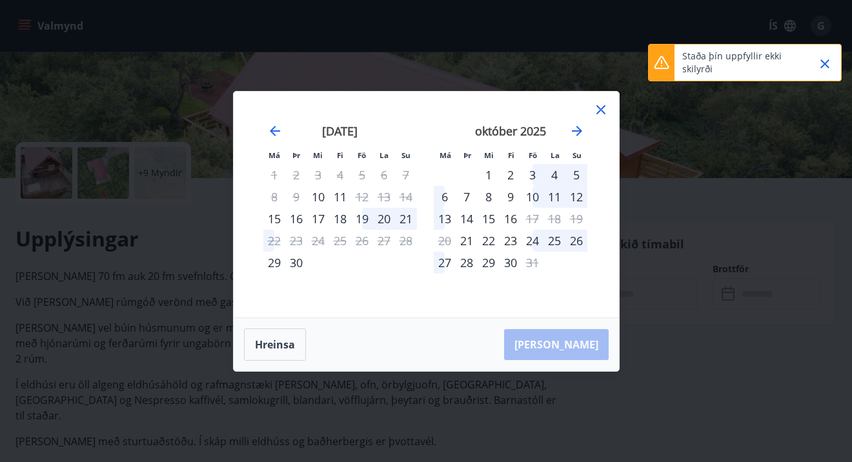
click at [364, 210] on div "19" at bounding box center [362, 219] width 22 height 22
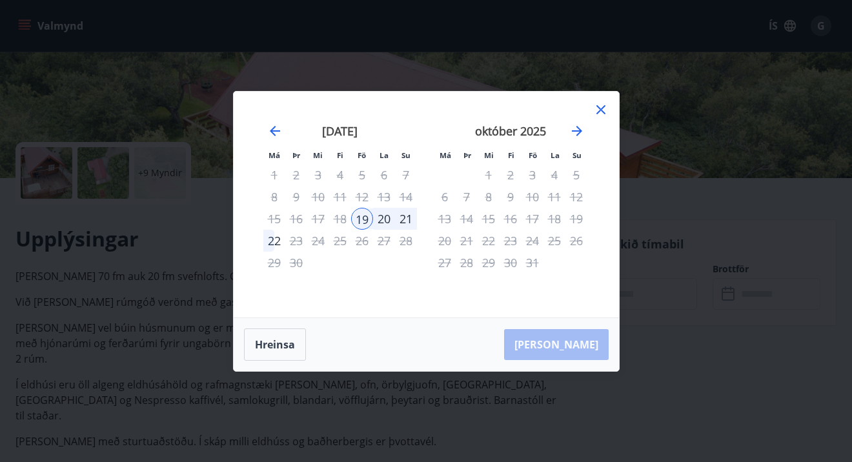
click at [400, 218] on div "21" at bounding box center [406, 219] width 22 height 22
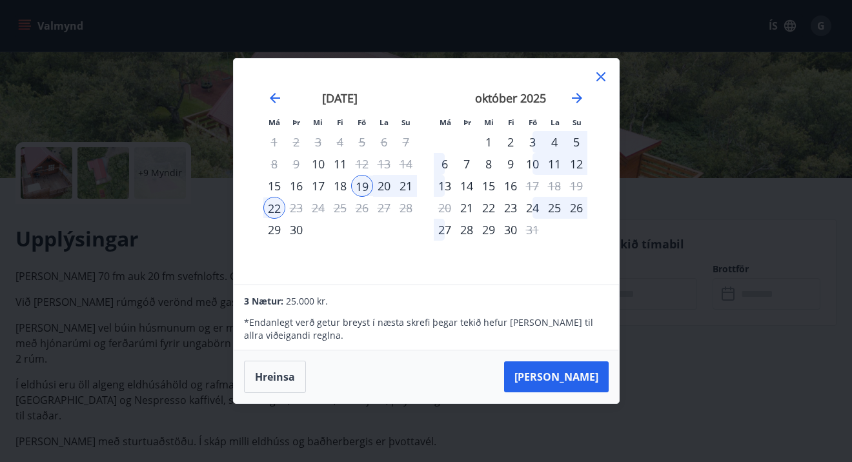
click at [407, 185] on div "21" at bounding box center [406, 186] width 22 height 22
click at [381, 185] on div "20" at bounding box center [384, 186] width 22 height 22
click at [273, 376] on button "Hreinsa" at bounding box center [275, 377] width 62 height 32
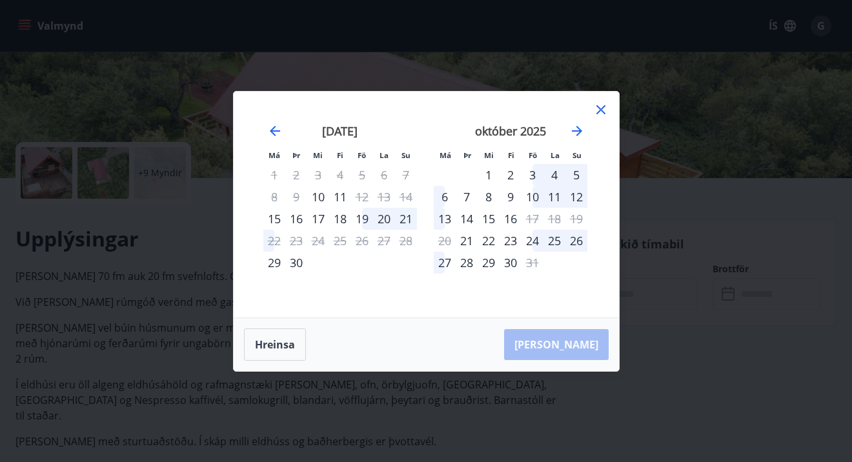
click at [366, 220] on div "19" at bounding box center [362, 219] width 22 height 22
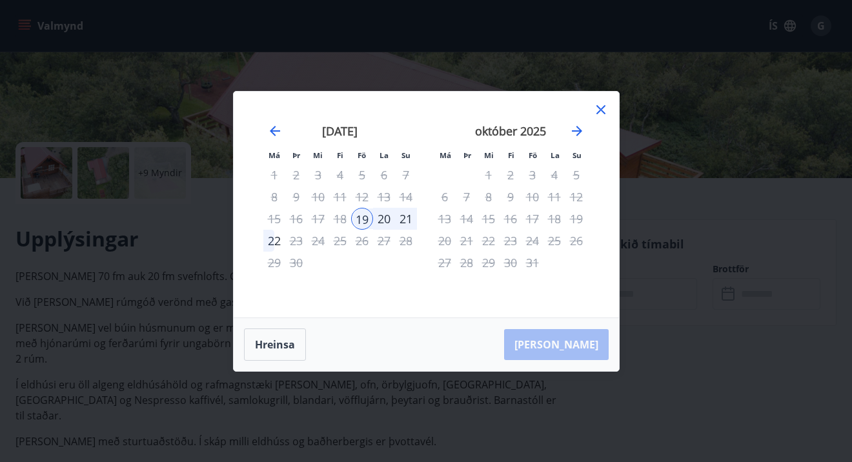
click at [580, 345] on div "Hreinsa Taka Frá" at bounding box center [427, 344] width 386 height 53
click at [283, 347] on button "Hreinsa" at bounding box center [275, 345] width 62 height 32
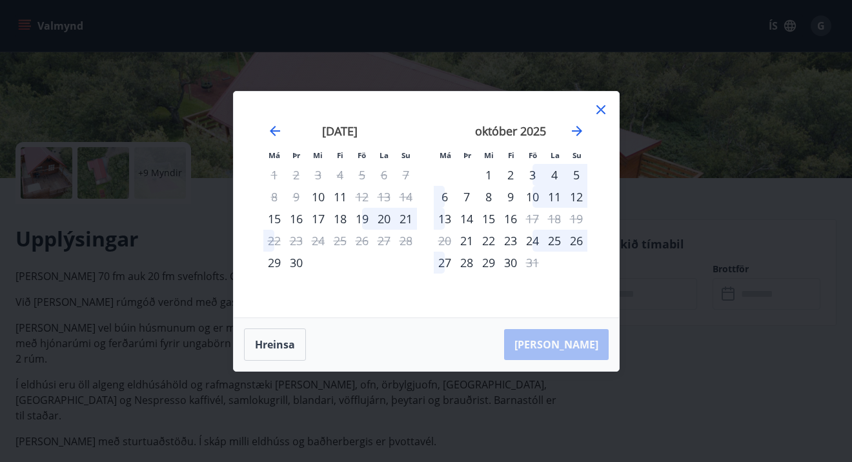
click at [533, 173] on div "3" at bounding box center [533, 175] width 22 height 22
click at [577, 174] on div "5" at bounding box center [577, 175] width 22 height 22
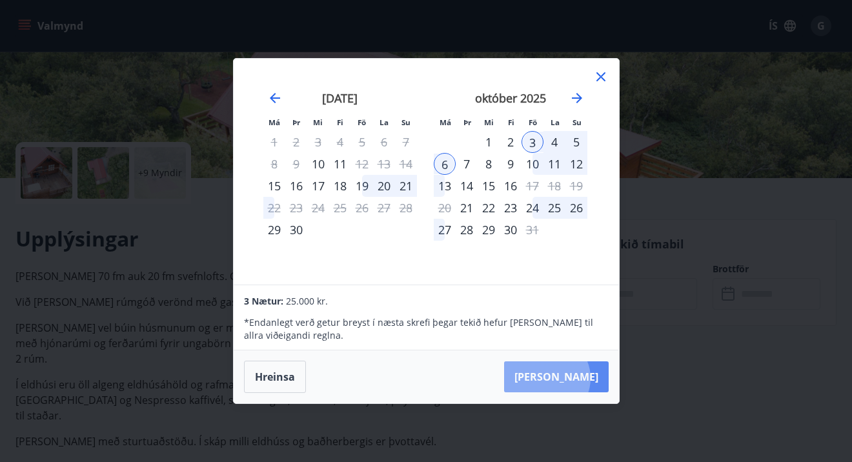
click at [586, 378] on button "Taka Frá" at bounding box center [556, 377] width 105 height 31
click at [577, 380] on button "Taka Frá" at bounding box center [556, 377] width 105 height 31
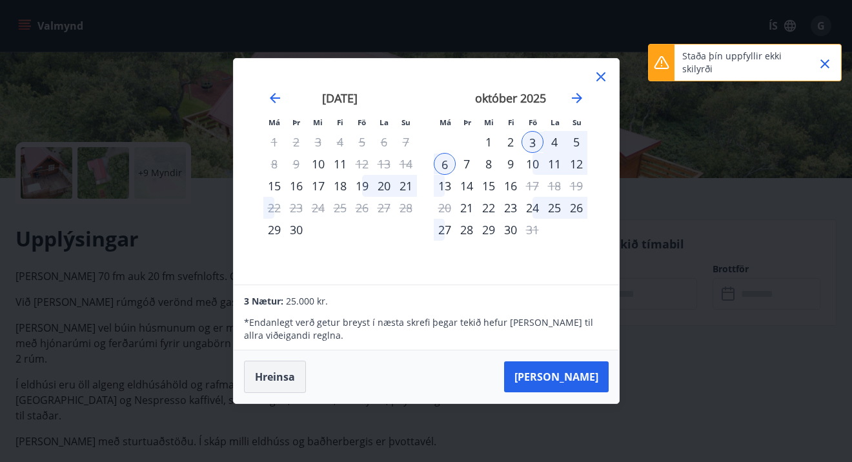
click at [271, 378] on button "Hreinsa" at bounding box center [275, 377] width 62 height 32
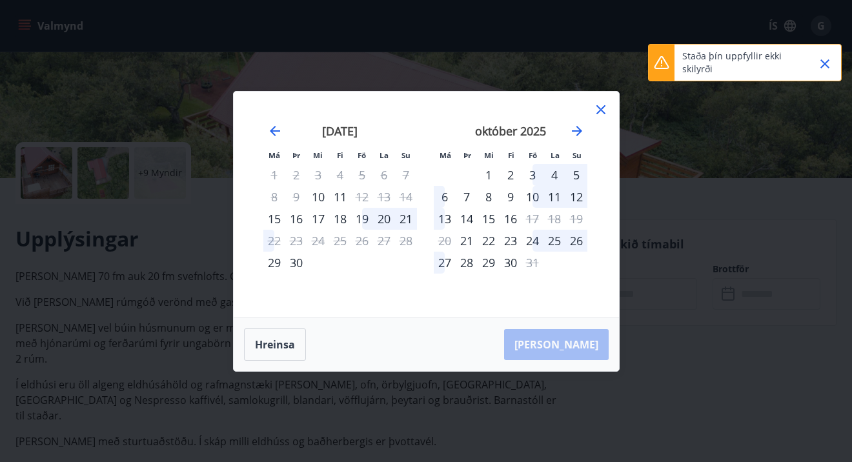
click at [532, 174] on div "3" at bounding box center [533, 175] width 22 height 22
click at [575, 175] on div "5" at bounding box center [577, 175] width 22 height 22
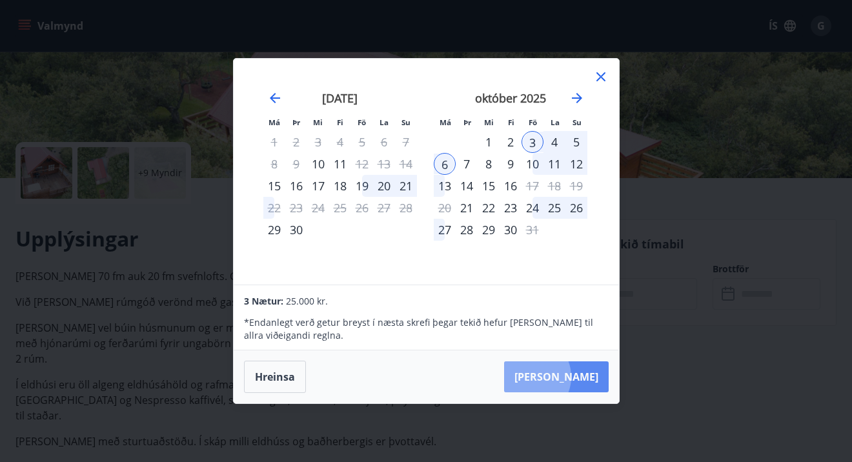
click at [570, 377] on button "Taka Frá" at bounding box center [556, 377] width 105 height 31
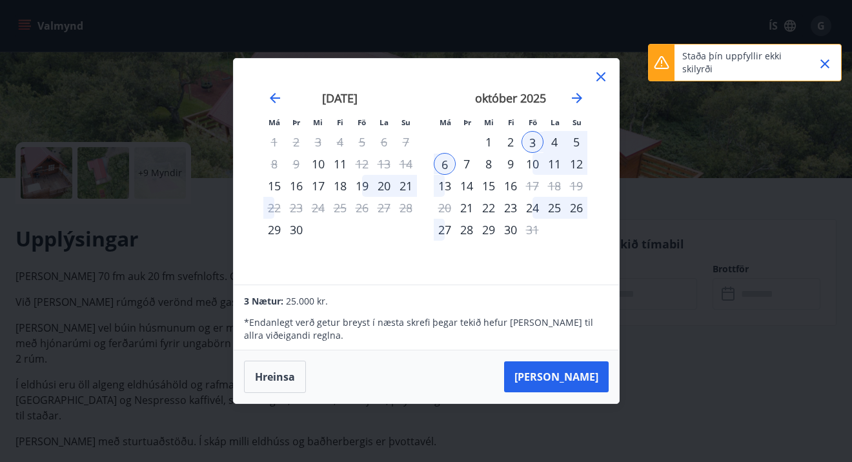
click at [825, 63] on icon "Close" at bounding box center [825, 63] width 9 height 9
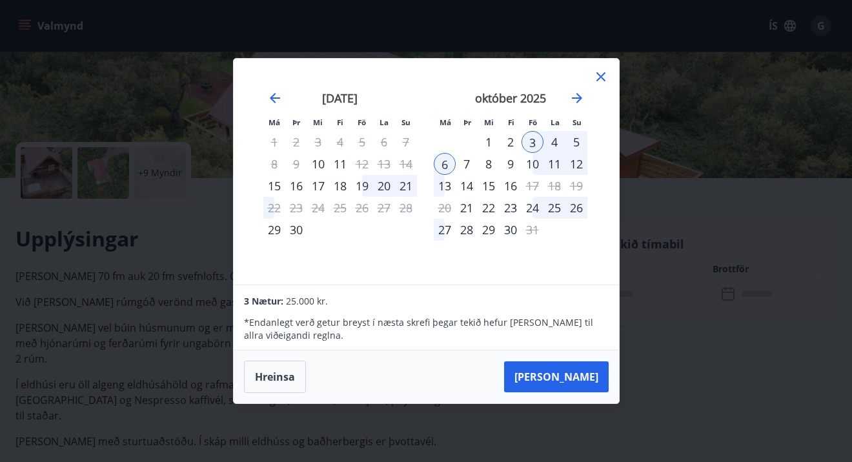
click at [510, 141] on div "2" at bounding box center [511, 142] width 22 height 22
click at [578, 145] on div "5" at bounding box center [577, 142] width 22 height 22
click at [531, 140] on div "3" at bounding box center [533, 142] width 22 height 22
click at [599, 76] on icon at bounding box center [600, 76] width 15 height 15
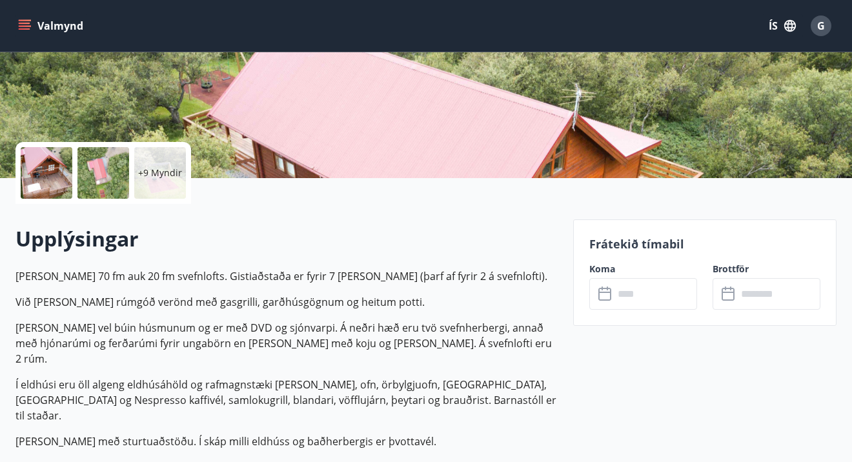
click at [603, 298] on icon at bounding box center [606, 294] width 15 height 15
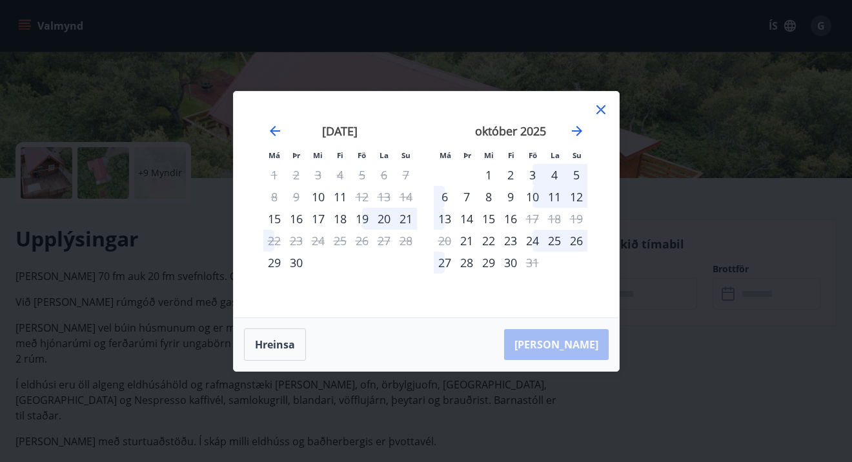
click at [529, 173] on div "3" at bounding box center [533, 175] width 22 height 22
click at [534, 174] on div "3" at bounding box center [533, 175] width 22 height 22
click at [533, 175] on div "3" at bounding box center [533, 175] width 22 height 22
click at [364, 219] on div "19" at bounding box center [362, 219] width 22 height 22
click at [282, 347] on button "Hreinsa" at bounding box center [275, 345] width 62 height 32
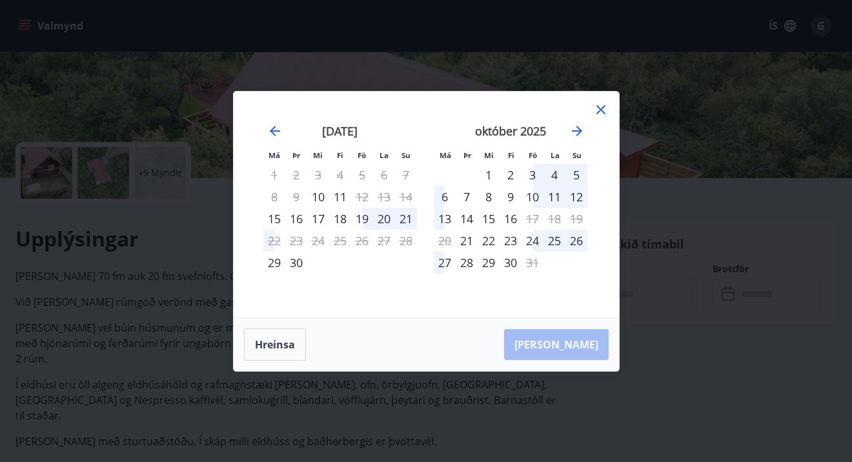
click at [533, 173] on div "3" at bounding box center [533, 175] width 22 height 22
click at [574, 173] on div "5" at bounding box center [577, 175] width 22 height 22
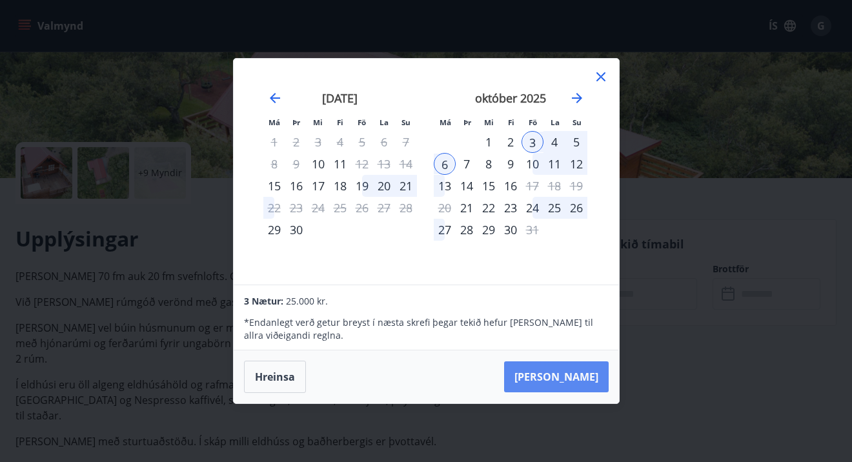
click at [572, 378] on button "Taka Frá" at bounding box center [556, 377] width 105 height 31
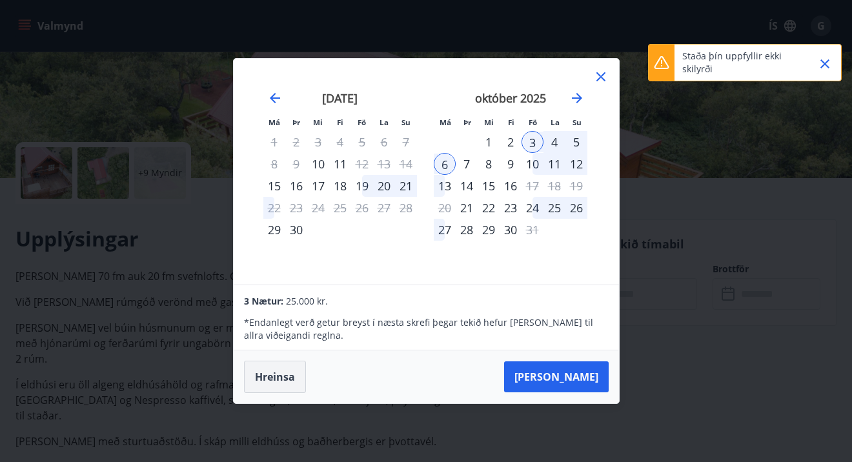
click at [278, 379] on button "Hreinsa" at bounding box center [275, 377] width 62 height 32
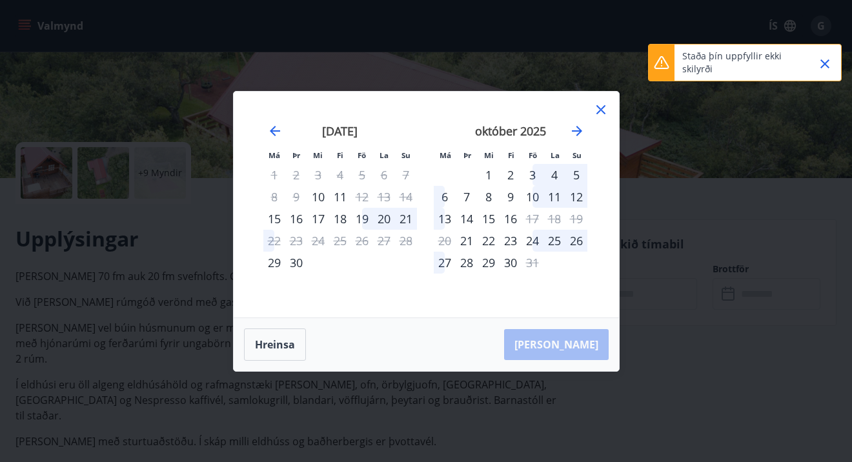
click at [534, 172] on div "3" at bounding box center [533, 175] width 22 height 22
click at [556, 172] on div "4" at bounding box center [555, 175] width 22 height 22
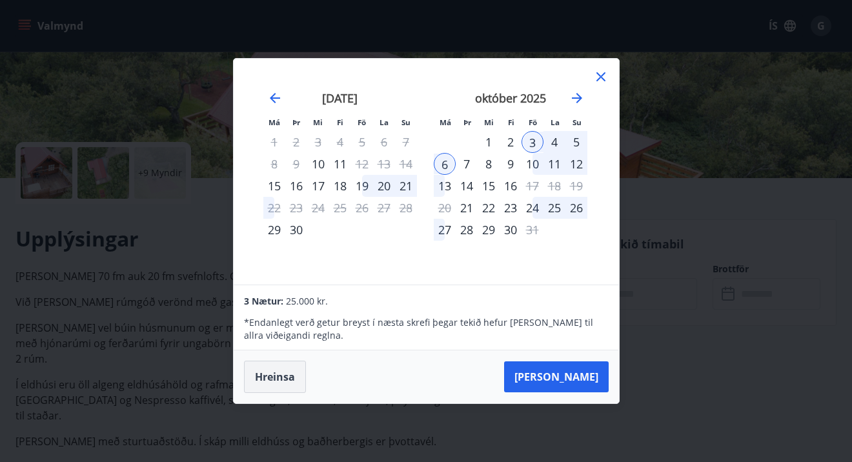
click at [273, 380] on button "Hreinsa" at bounding box center [275, 377] width 62 height 32
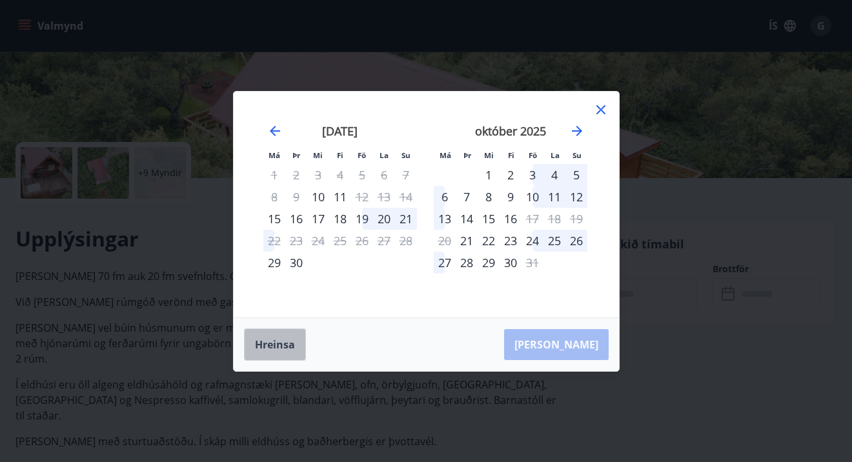
click at [278, 347] on button "Hreinsa" at bounding box center [275, 345] width 62 height 32
click at [532, 174] on div "3" at bounding box center [533, 175] width 22 height 22
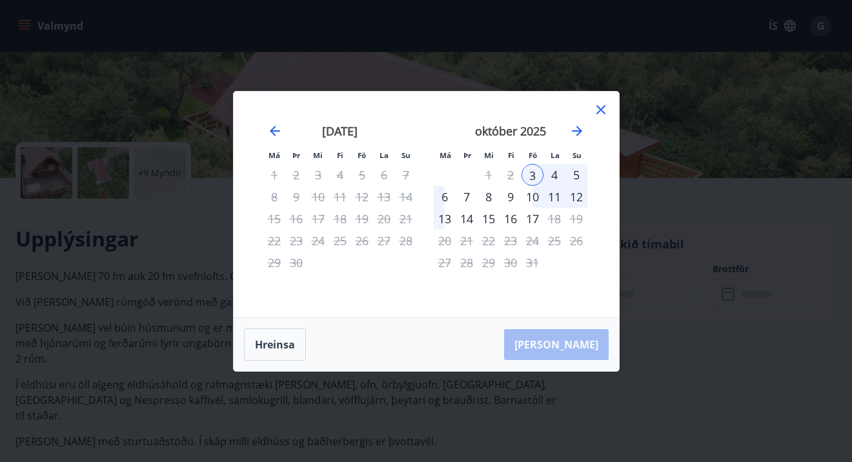
click at [589, 351] on div "Hreinsa Taka Frá" at bounding box center [427, 344] width 386 height 53
click at [573, 171] on div "5" at bounding box center [577, 175] width 22 height 22
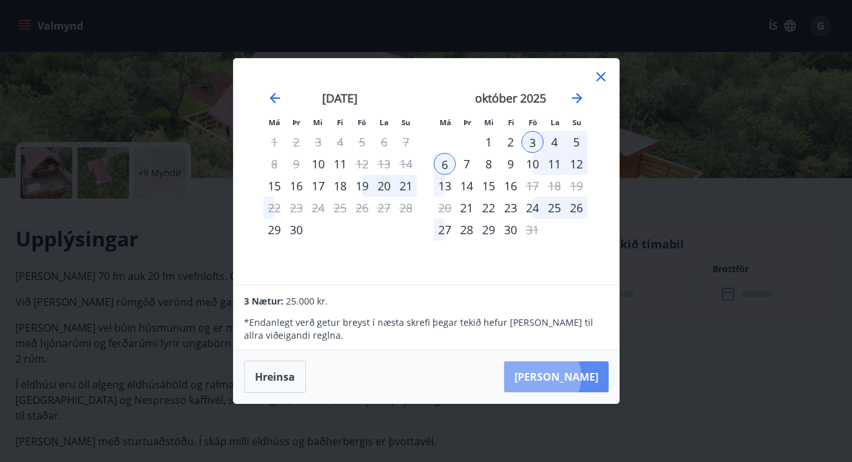
click at [582, 377] on button "Taka Frá" at bounding box center [556, 377] width 105 height 31
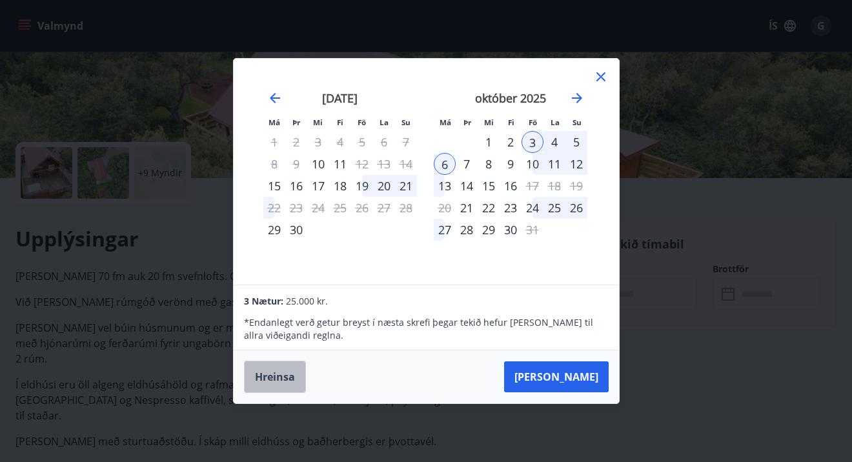
click at [271, 383] on button "Hreinsa" at bounding box center [275, 377] width 62 height 32
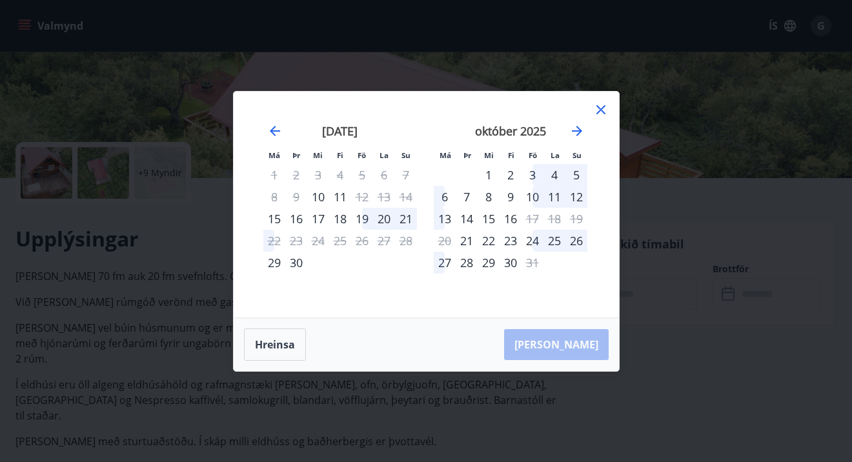
click at [601, 109] on icon at bounding box center [601, 109] width 2 height 2
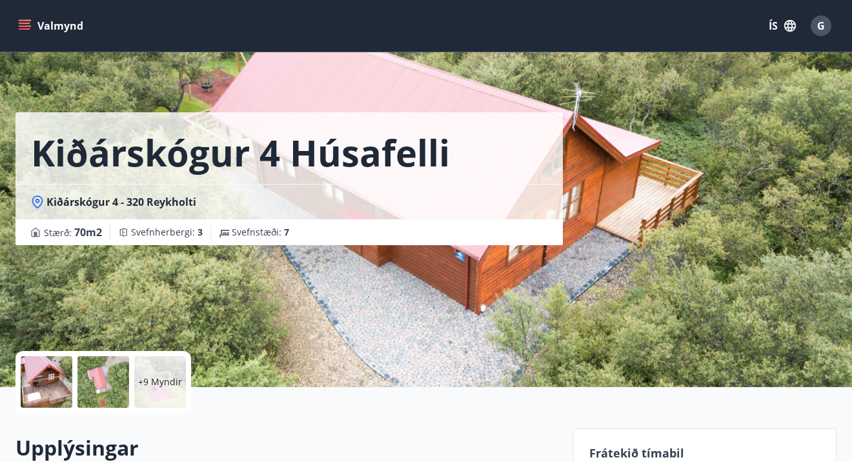
scroll to position [0, 0]
click at [821, 26] on span "G" at bounding box center [822, 26] width 8 height 14
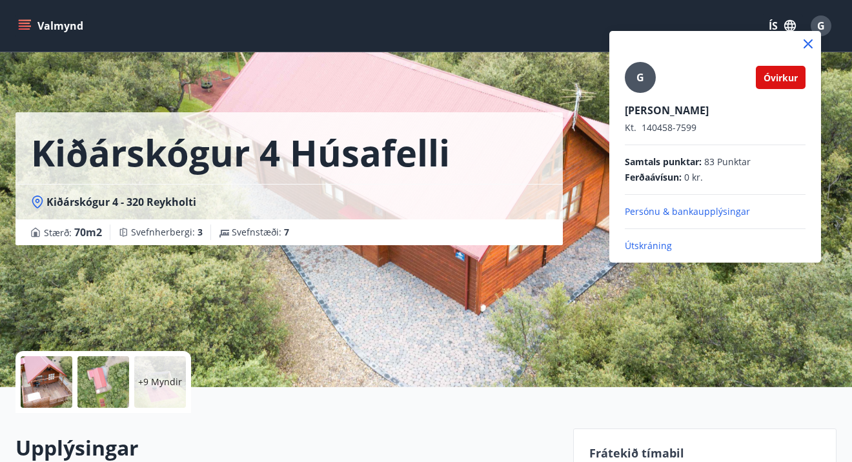
click at [809, 44] on icon at bounding box center [809, 44] width 2 height 2
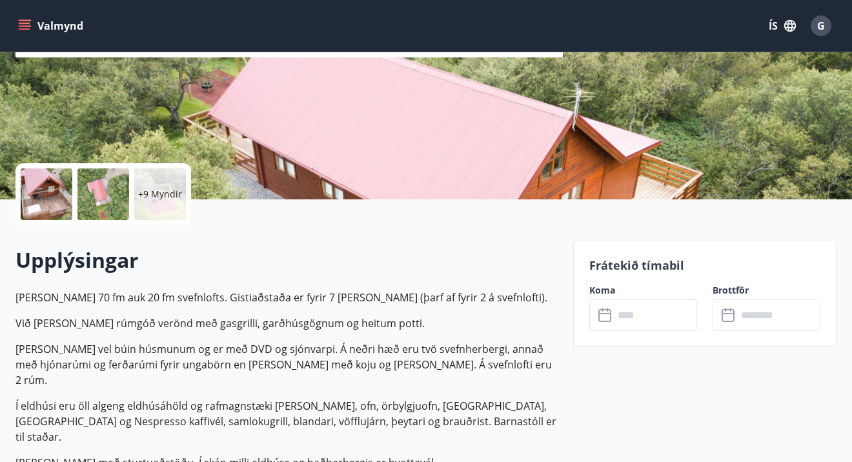
scroll to position [189, 0]
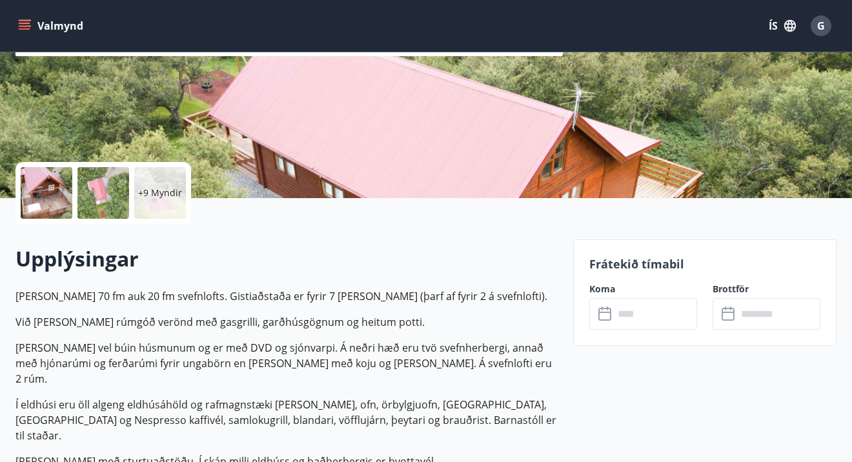
click at [608, 318] on icon at bounding box center [606, 314] width 15 height 15
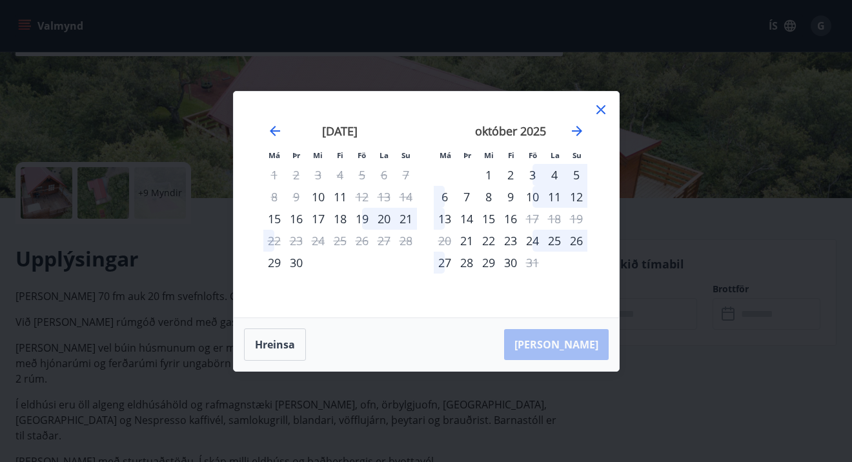
click at [533, 173] on div "3" at bounding box center [533, 175] width 22 height 22
click at [535, 177] on div "3" at bounding box center [533, 175] width 22 height 22
click at [279, 346] on button "Hreinsa" at bounding box center [275, 345] width 62 height 32
click at [532, 174] on div "3" at bounding box center [533, 175] width 22 height 22
click at [578, 172] on div "5" at bounding box center [577, 175] width 22 height 22
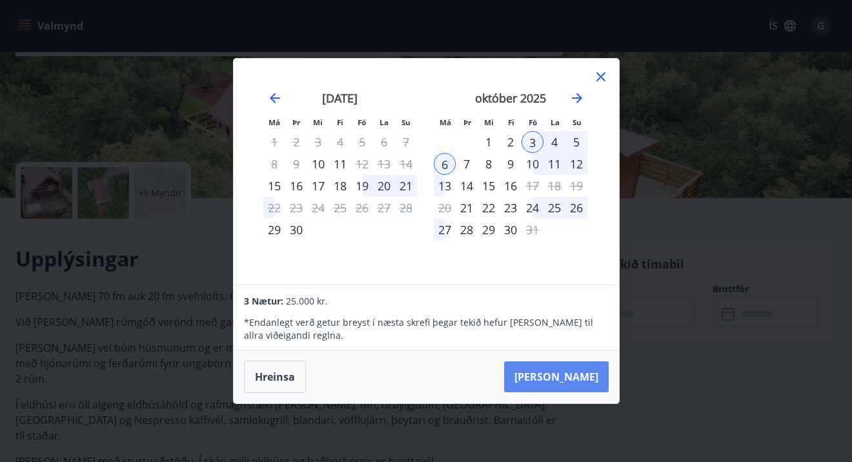
click at [585, 373] on button "Taka Frá" at bounding box center [556, 377] width 105 height 31
click at [578, 379] on button "Taka Frá" at bounding box center [556, 377] width 105 height 31
click at [582, 375] on button "Taka Frá" at bounding box center [556, 377] width 105 height 31
click at [601, 76] on icon at bounding box center [600, 76] width 15 height 15
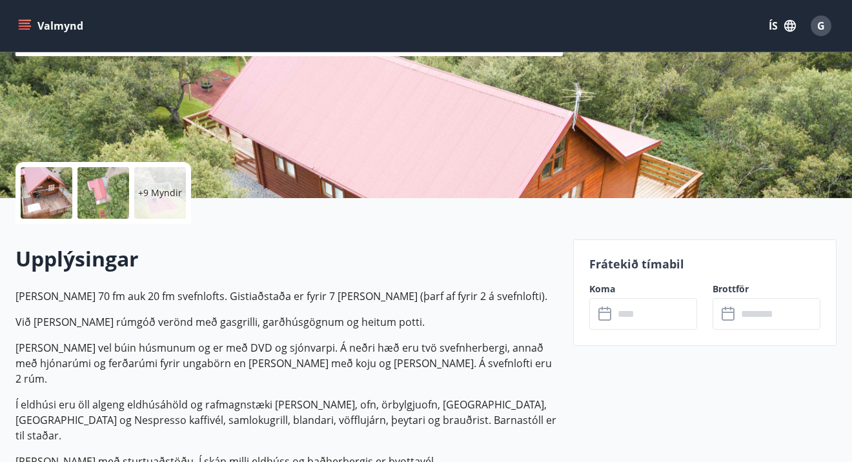
click at [820, 25] on span "G" at bounding box center [822, 26] width 8 height 14
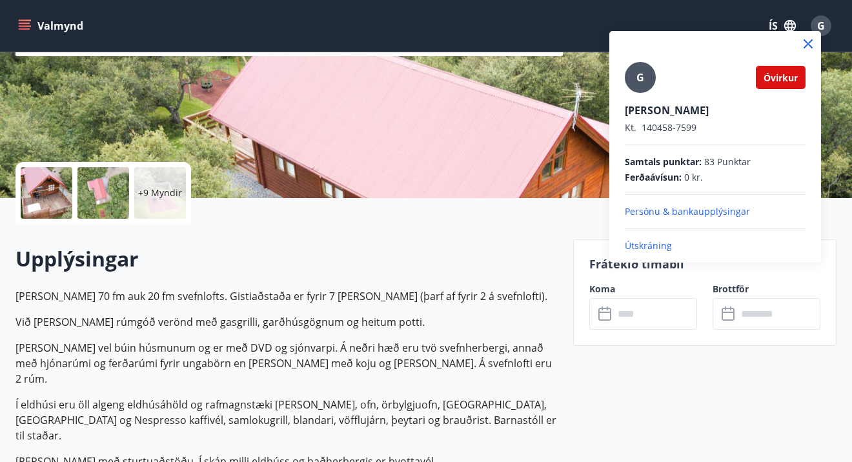
click at [710, 211] on p "Persónu & bankaupplýsingar" at bounding box center [715, 211] width 181 height 13
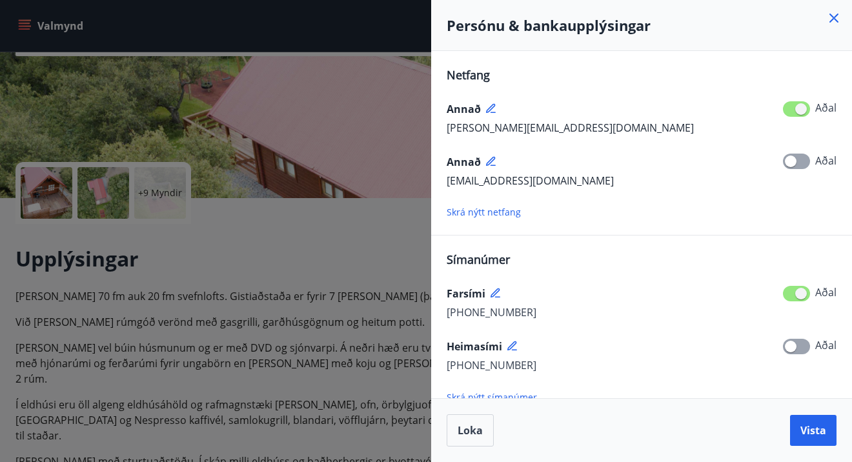
scroll to position [0, 0]
click at [833, 19] on icon at bounding box center [834, 18] width 9 height 9
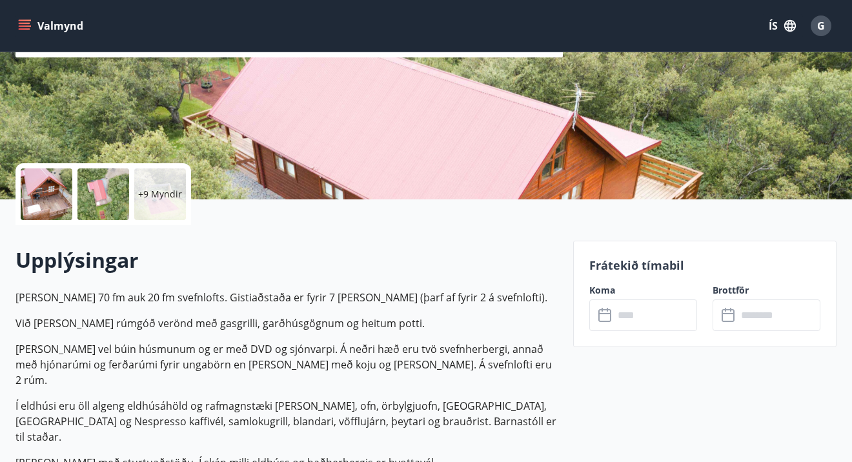
scroll to position [187, 0]
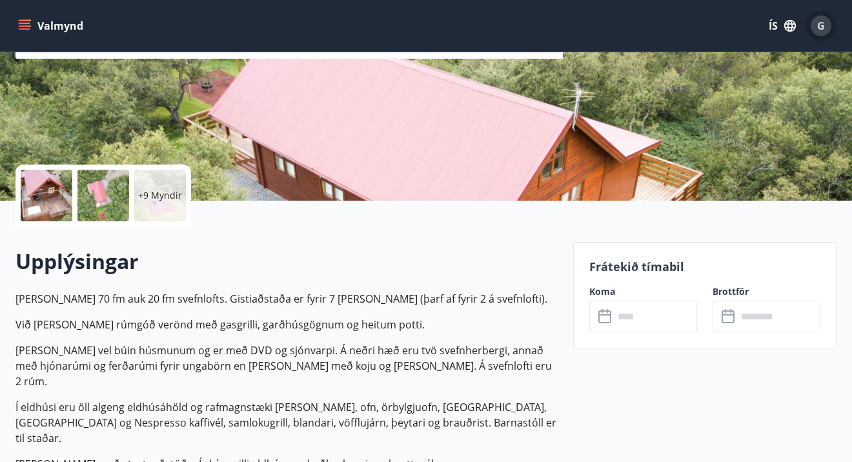
click at [823, 27] on span "G" at bounding box center [822, 26] width 8 height 14
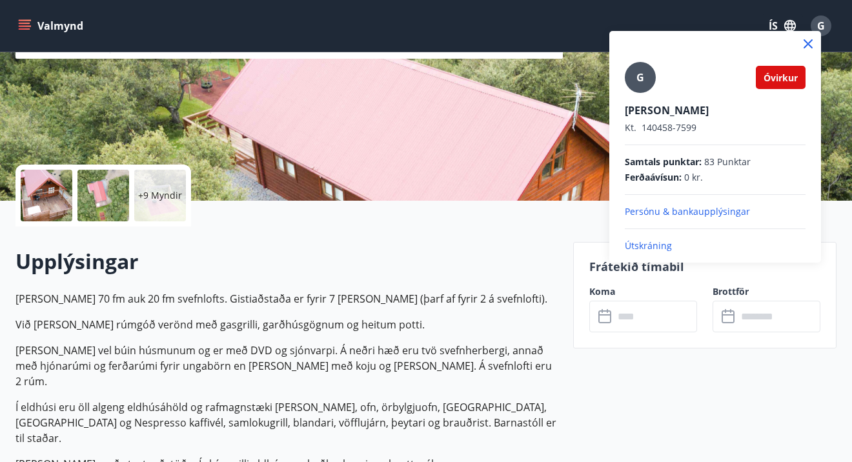
click at [780, 79] on span "Óvirkur" at bounding box center [781, 78] width 34 height 12
click at [732, 318] on div at bounding box center [426, 231] width 852 height 462
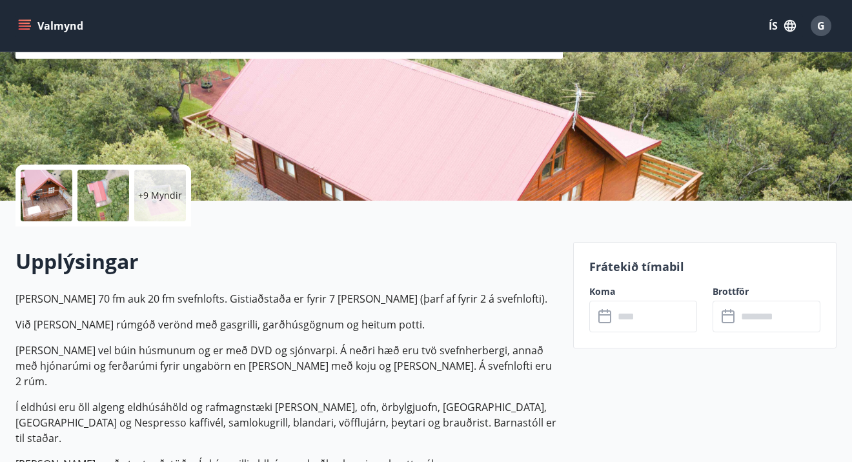
click at [730, 319] on icon at bounding box center [729, 316] width 15 height 15
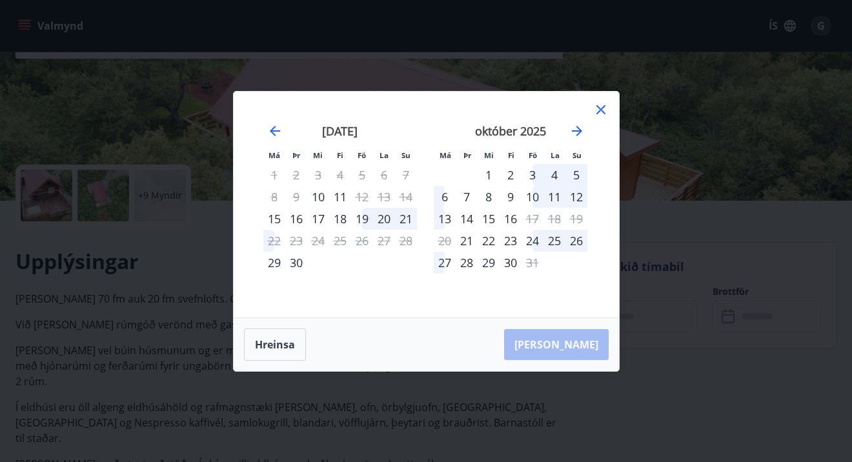
click at [601, 109] on icon at bounding box center [601, 109] width 2 height 2
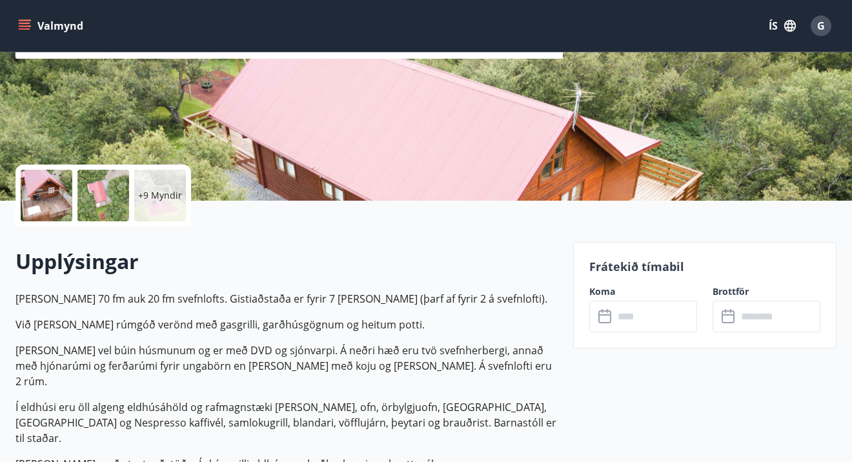
click at [606, 316] on icon at bounding box center [606, 316] width 15 height 15
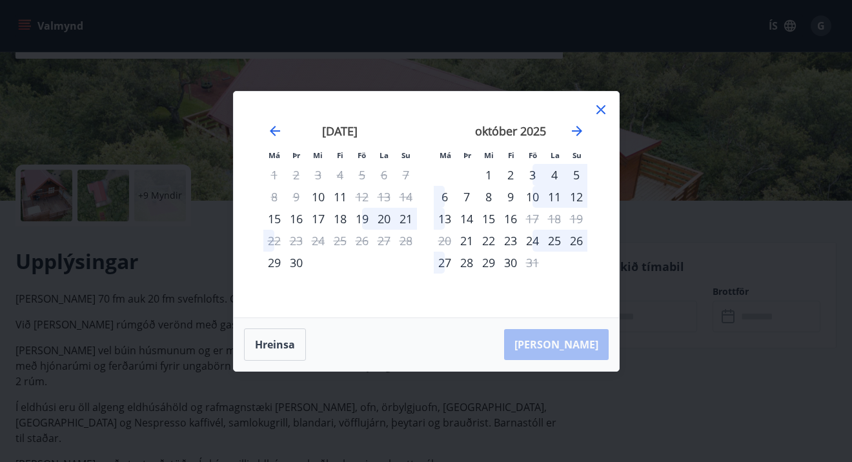
click at [534, 176] on div "3" at bounding box center [533, 175] width 22 height 22
click at [532, 173] on div "3" at bounding box center [533, 175] width 22 height 22
click at [280, 345] on button "Hreinsa" at bounding box center [275, 345] width 62 height 32
click at [531, 173] on div "3" at bounding box center [533, 175] width 22 height 22
click at [577, 172] on div "5" at bounding box center [577, 175] width 22 height 22
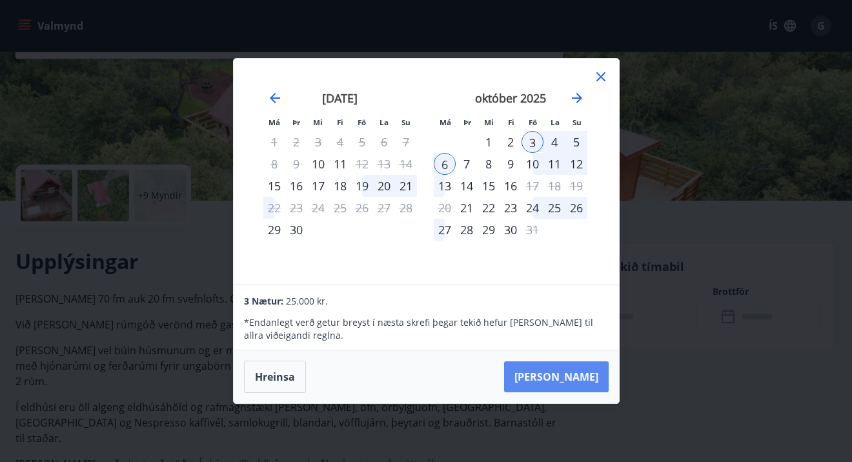
click at [571, 379] on button "Taka Frá" at bounding box center [556, 377] width 105 height 31
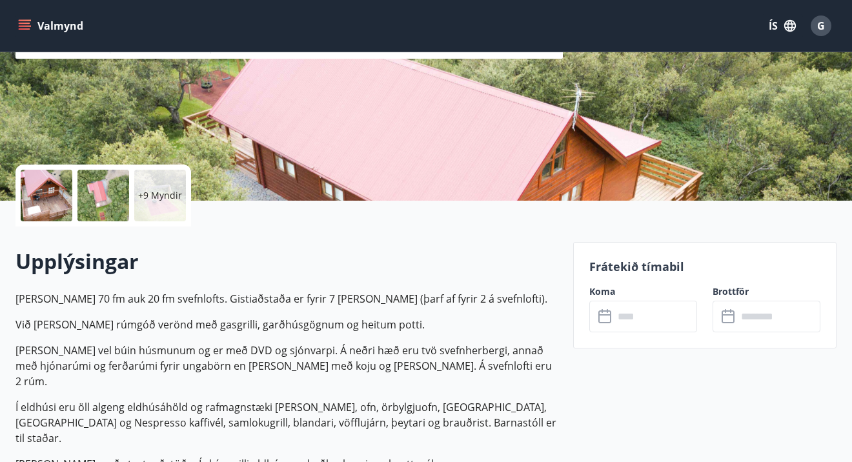
type input "******"
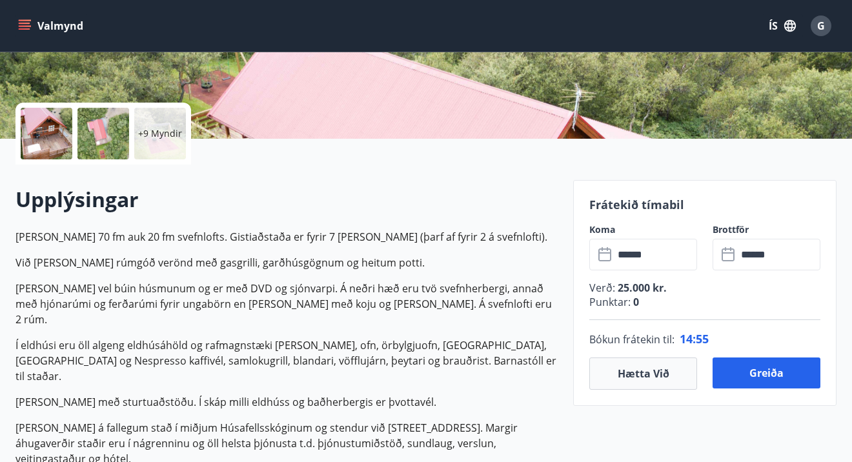
scroll to position [229, 0]
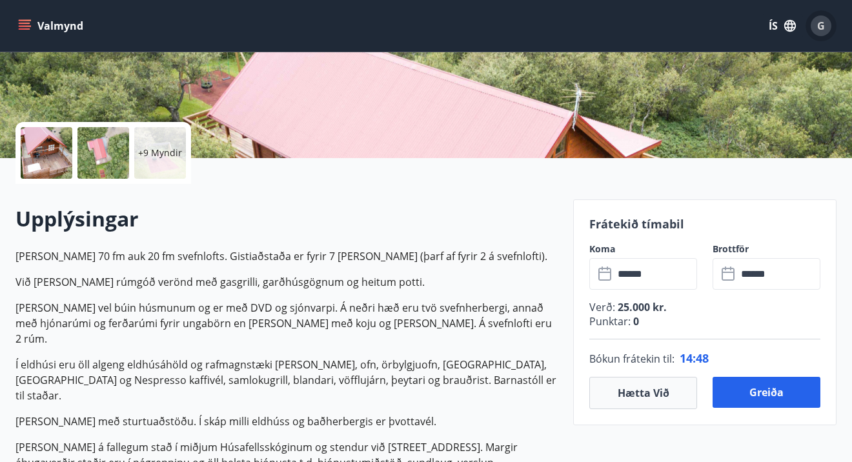
click at [825, 25] on span "G" at bounding box center [822, 26] width 8 height 14
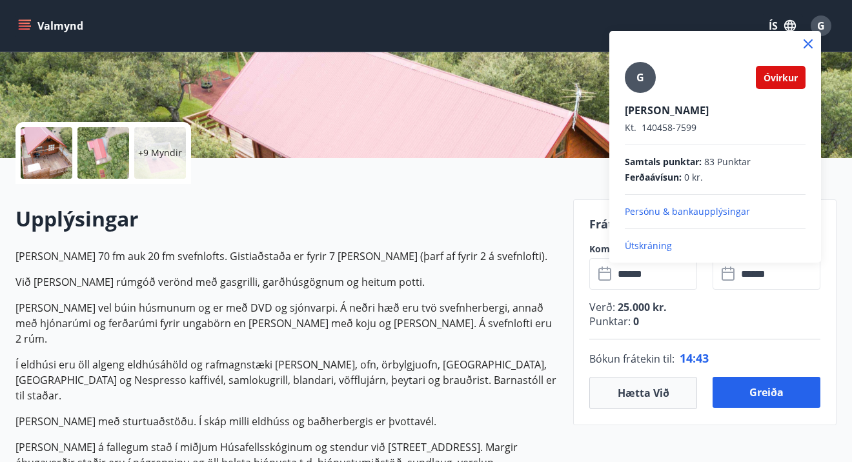
click at [822, 27] on div at bounding box center [426, 231] width 852 height 462
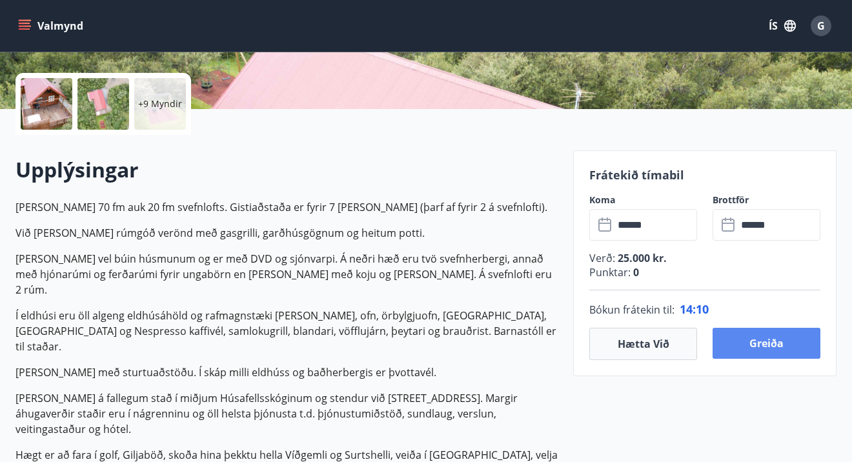
scroll to position [279, 0]
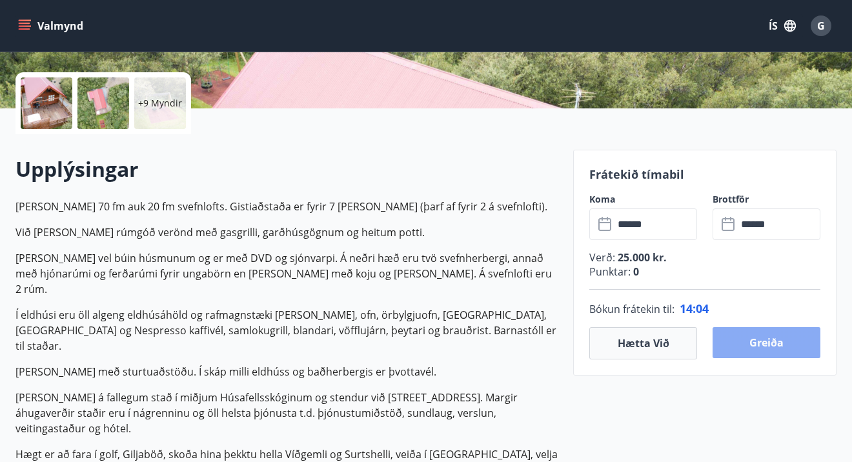
click at [758, 346] on button "Greiða" at bounding box center [767, 342] width 108 height 31
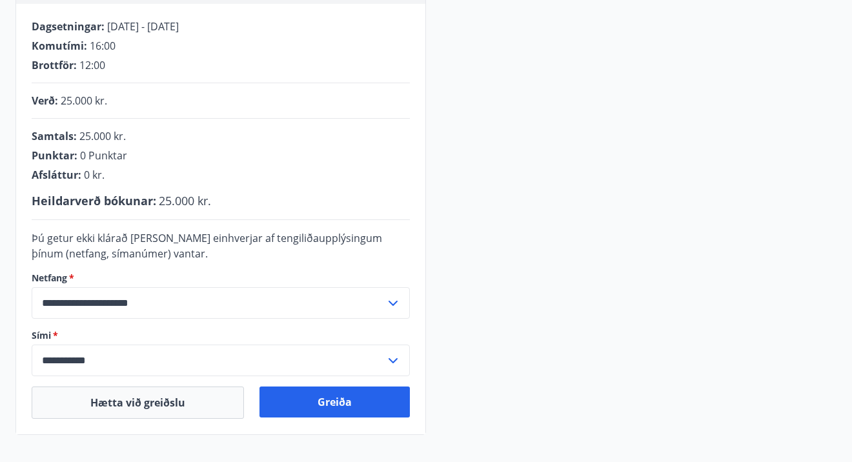
scroll to position [243, 0]
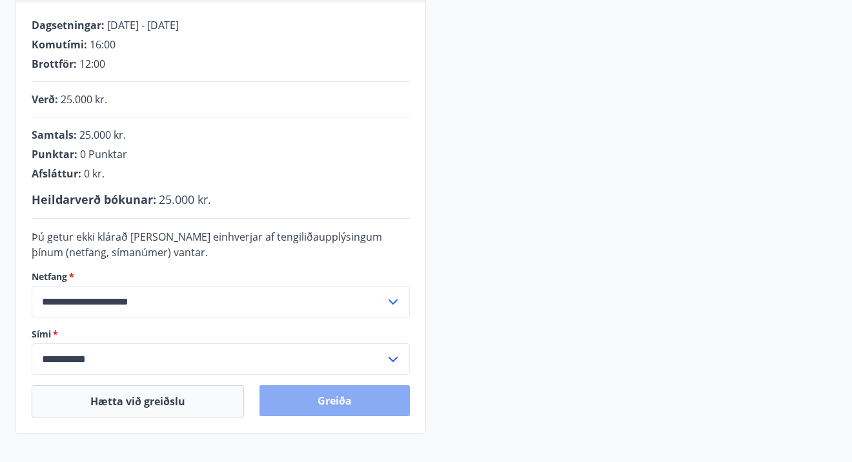
click at [344, 404] on button "Greiða" at bounding box center [335, 401] width 150 height 31
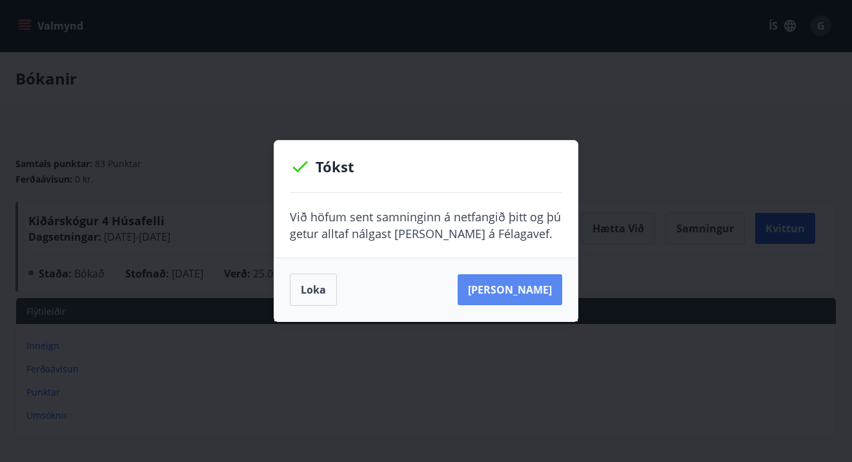
click at [517, 294] on button "Sjá samning" at bounding box center [510, 289] width 105 height 31
click at [524, 288] on button "Sjá samning" at bounding box center [510, 289] width 105 height 31
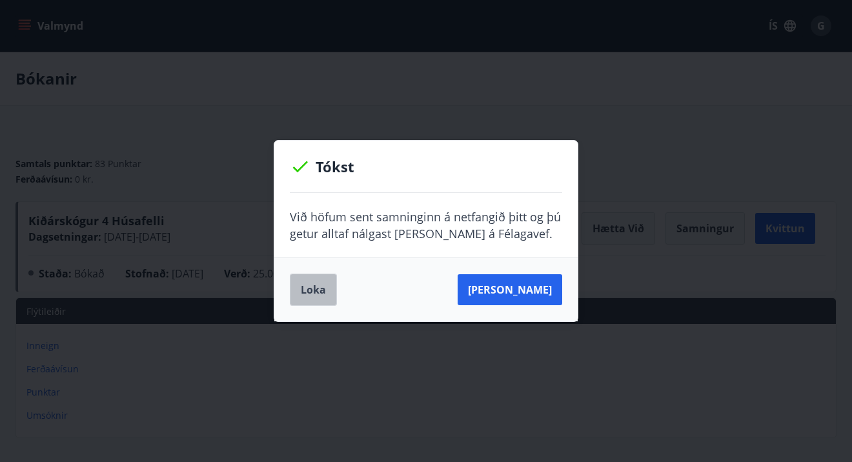
click at [315, 294] on button "Loka" at bounding box center [313, 290] width 47 height 32
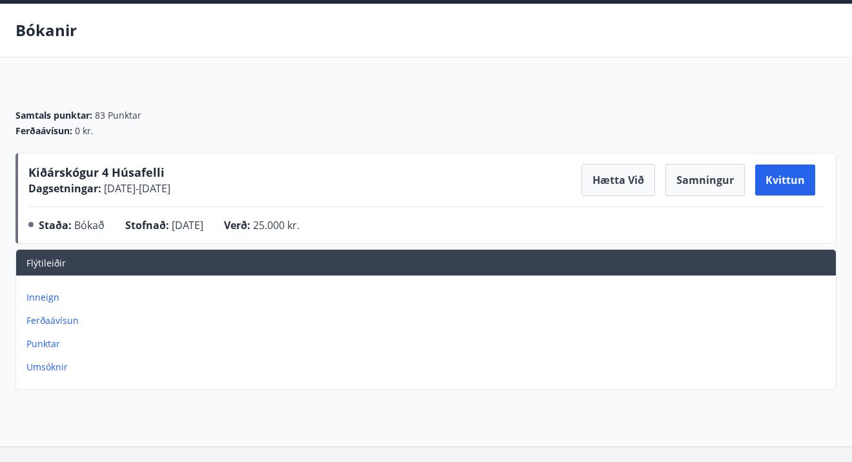
scroll to position [59, 0]
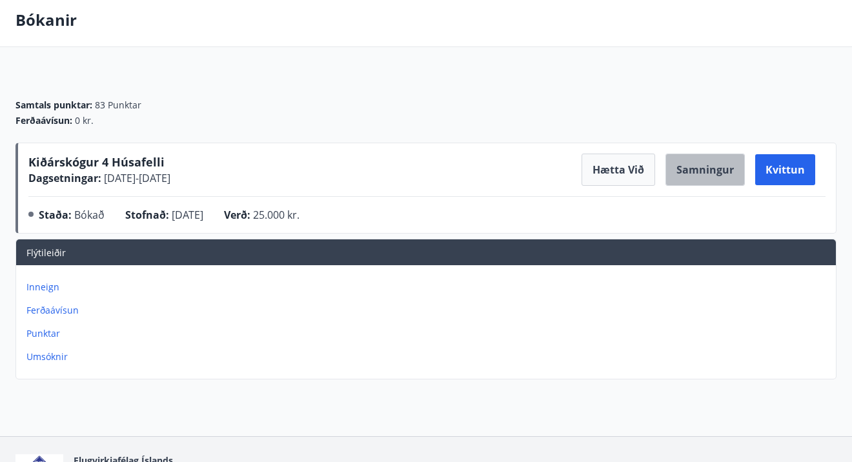
click at [716, 169] on button "Samningur" at bounding box center [705, 170] width 79 height 32
